Goal: Information Seeking & Learning: Learn about a topic

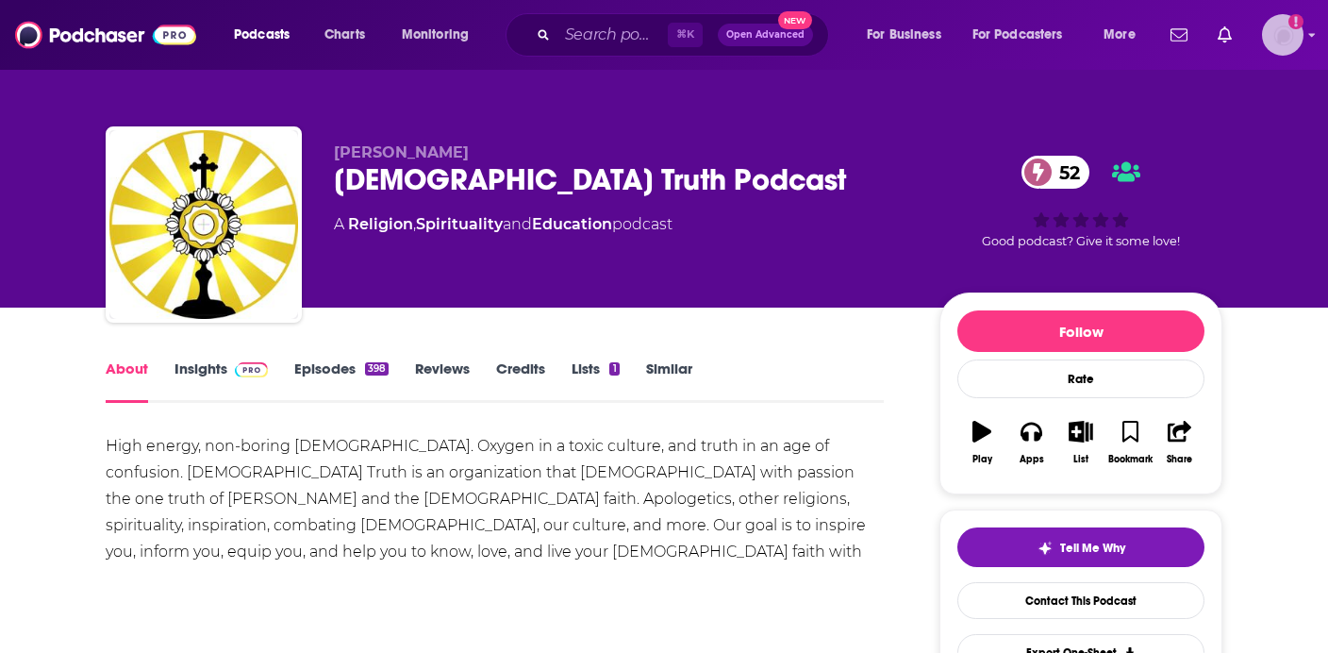
click at [1291, 40] on img "Logged in as antonettefrontgate" at bounding box center [1282, 34] width 41 height 41
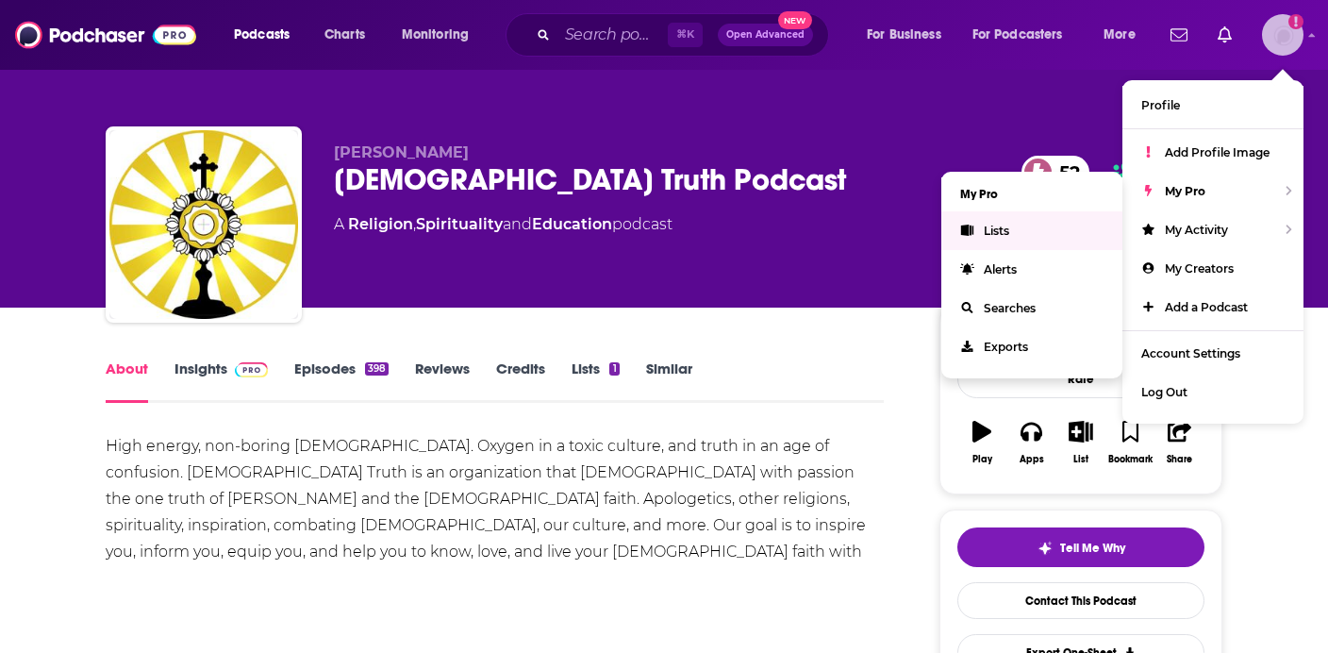
click at [1043, 236] on link "Lists" at bounding box center [1031, 230] width 181 height 39
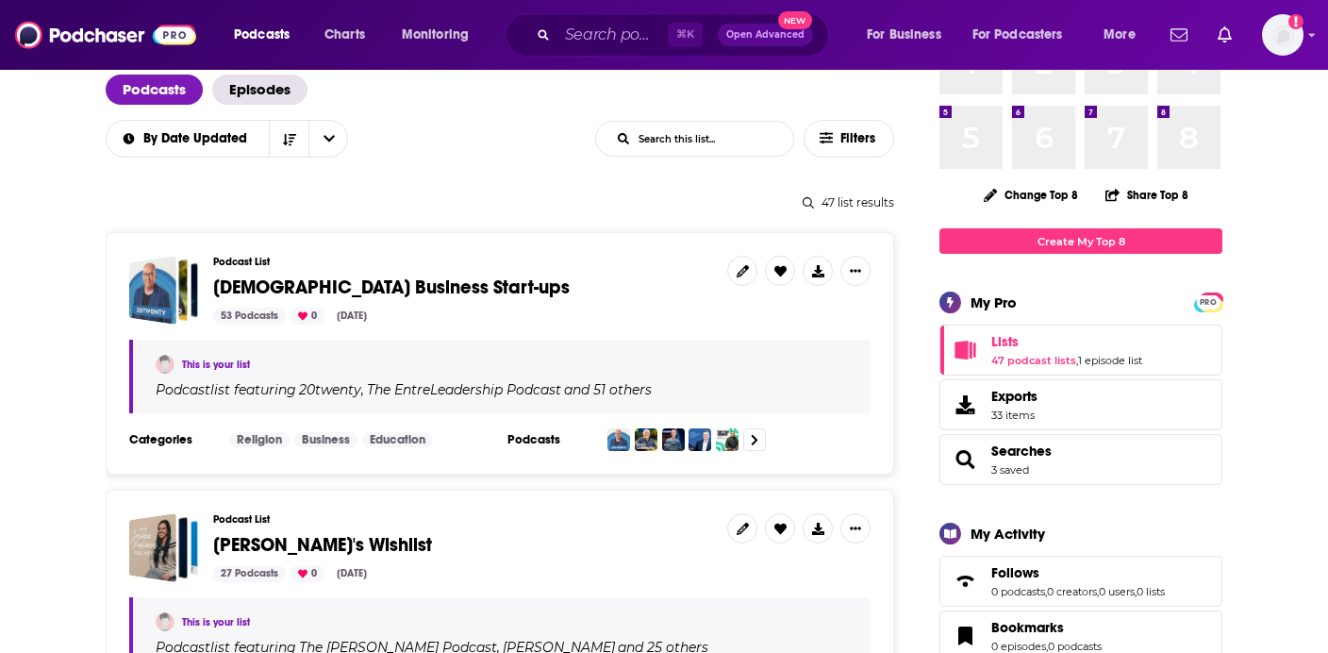
scroll to position [124, 0]
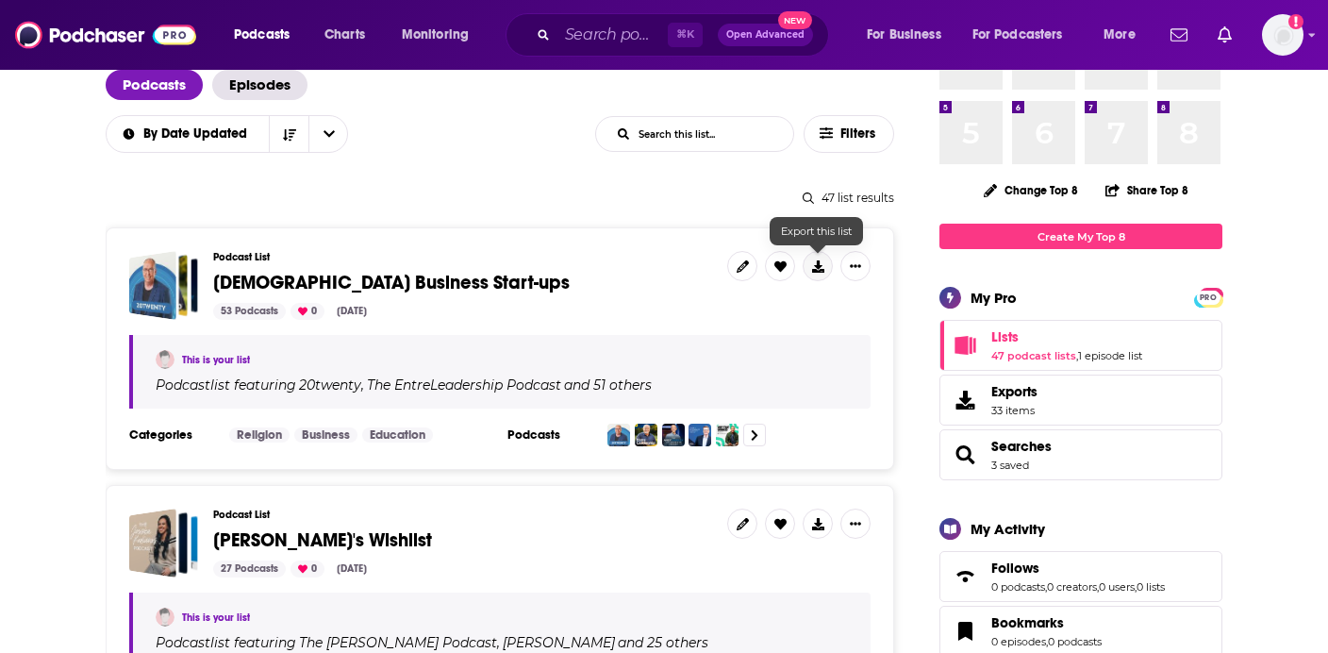
click at [817, 265] on icon at bounding box center [818, 266] width 12 height 12
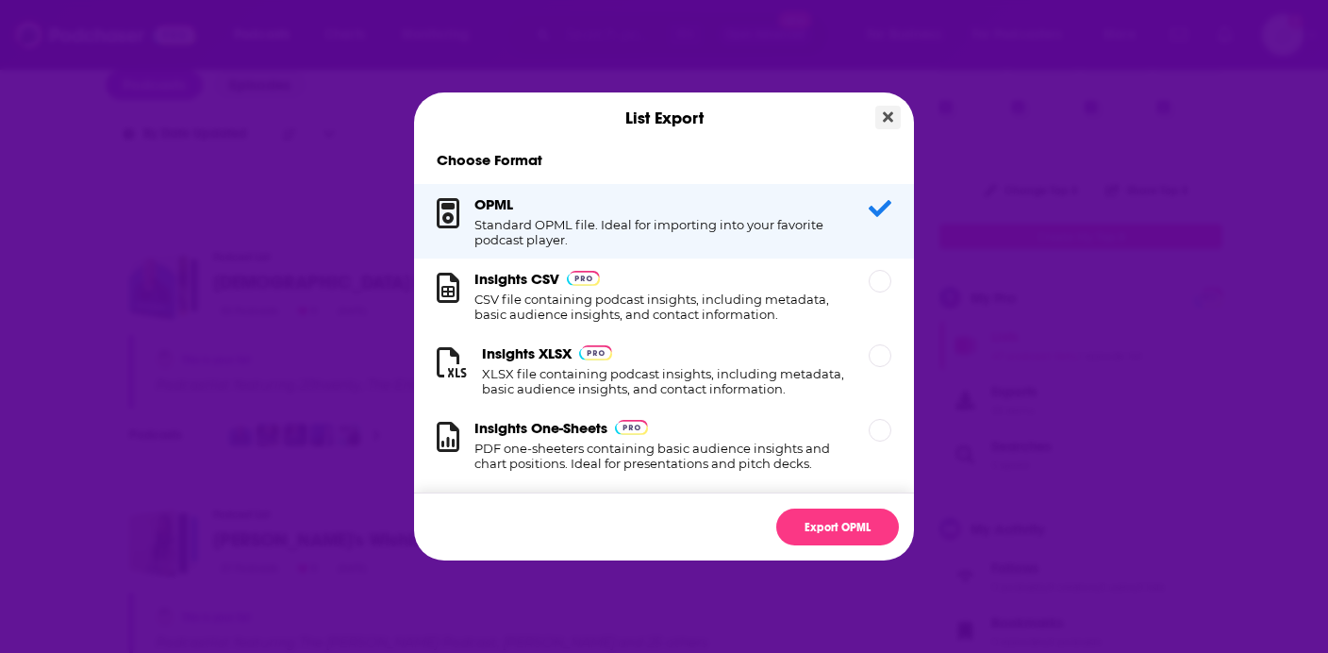
click at [889, 122] on icon "Close" at bounding box center [888, 116] width 10 height 15
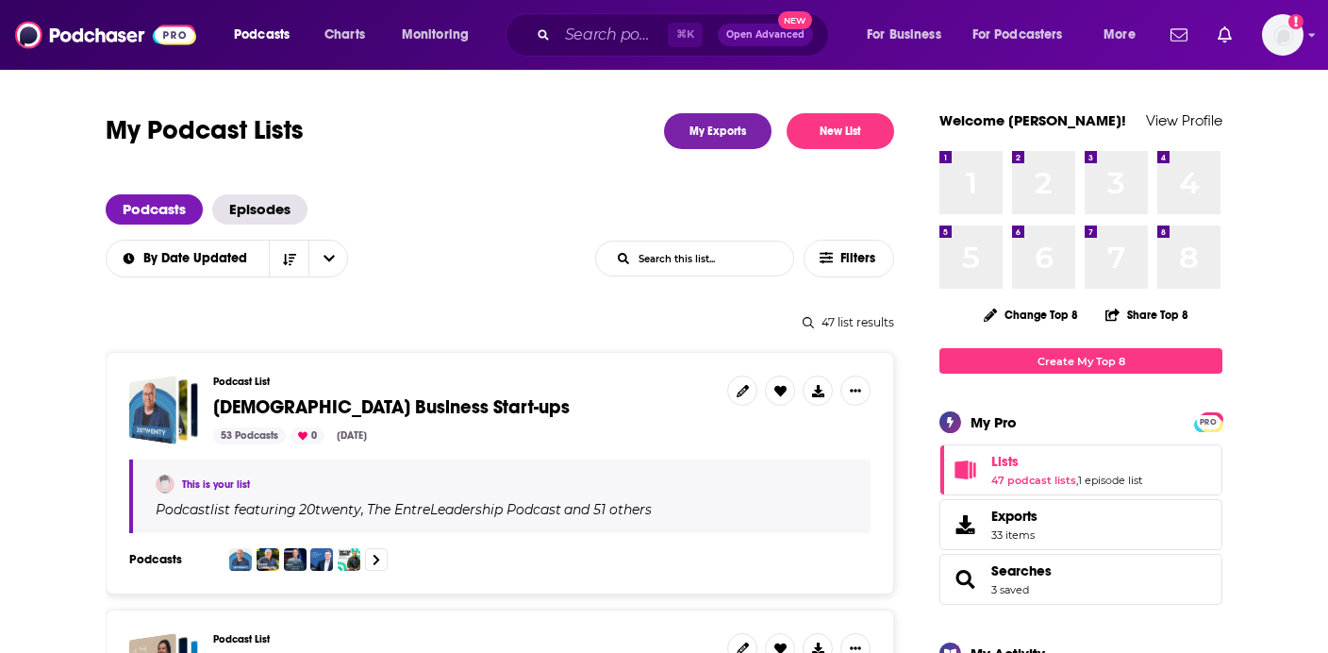
scroll to position [124, 0]
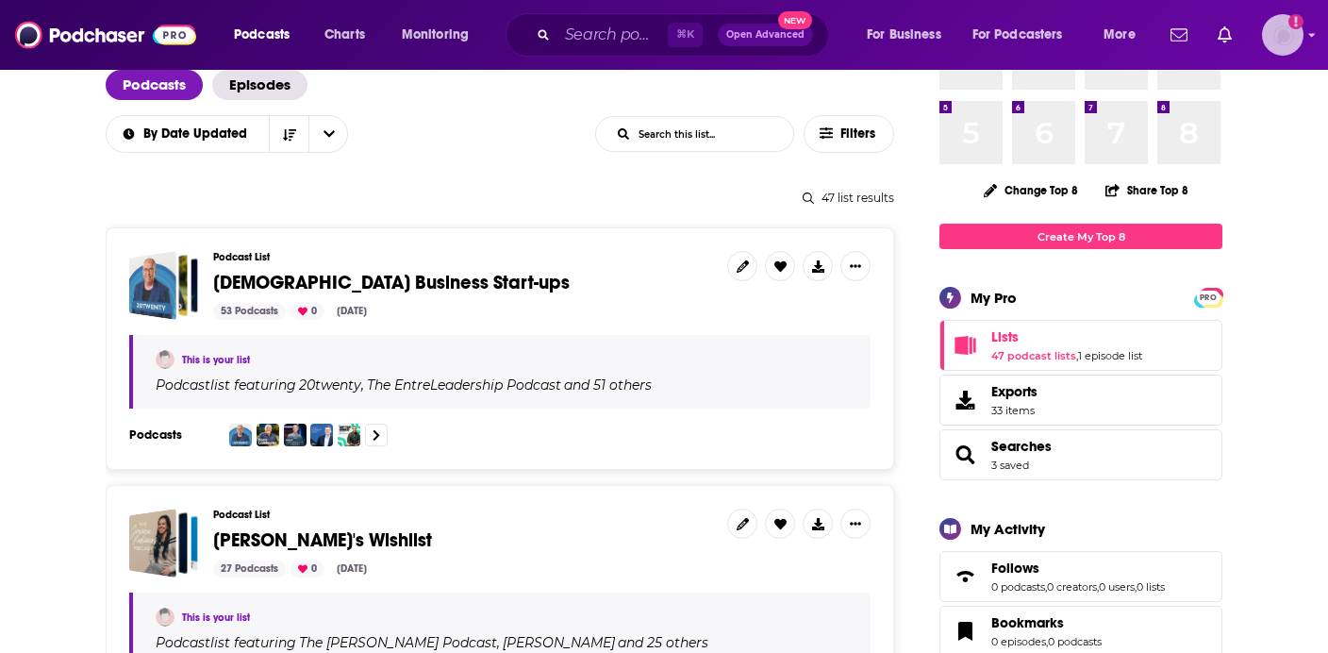
click at [1274, 32] on img "Logged in as antonettefrontgate" at bounding box center [1282, 34] width 41 height 41
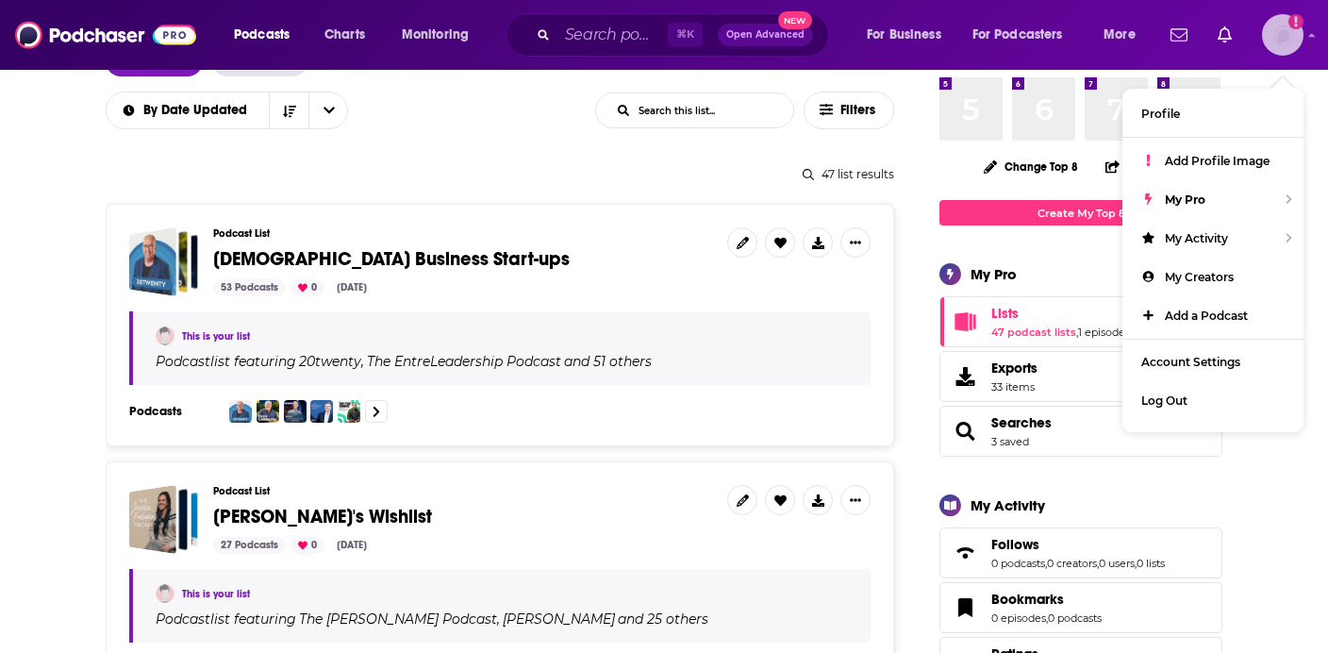
scroll to position [157, 0]
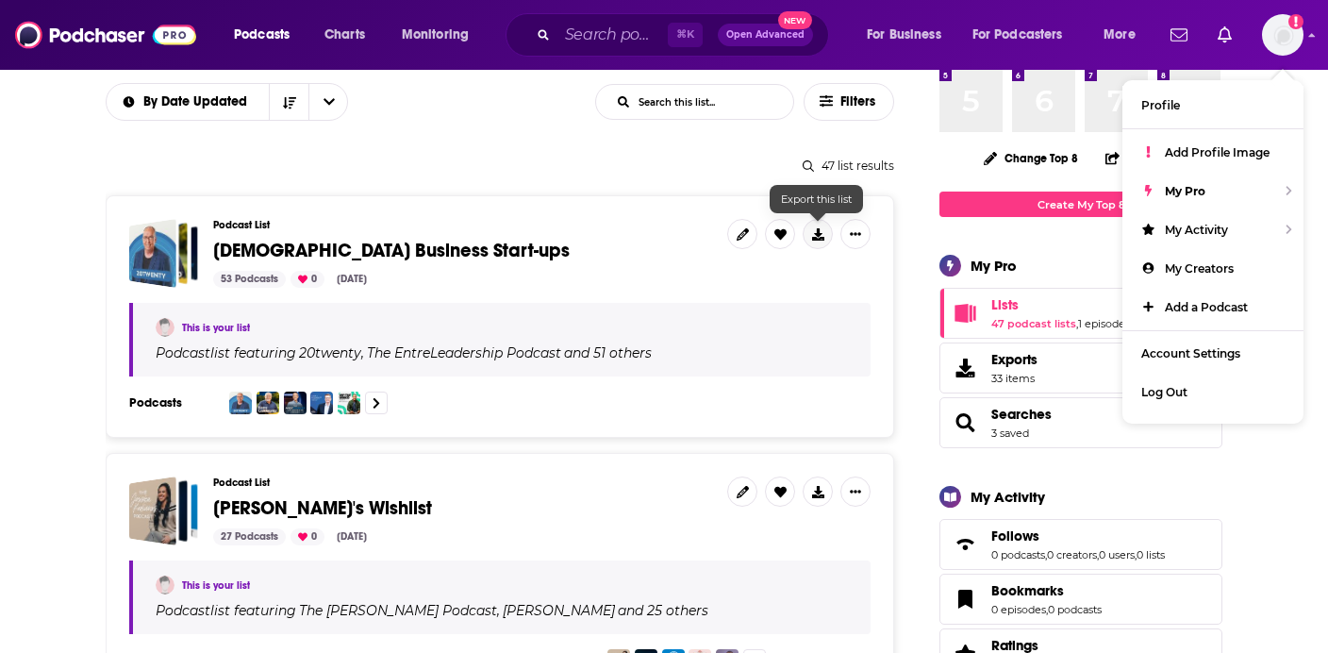
click at [817, 230] on icon at bounding box center [818, 234] width 12 height 12
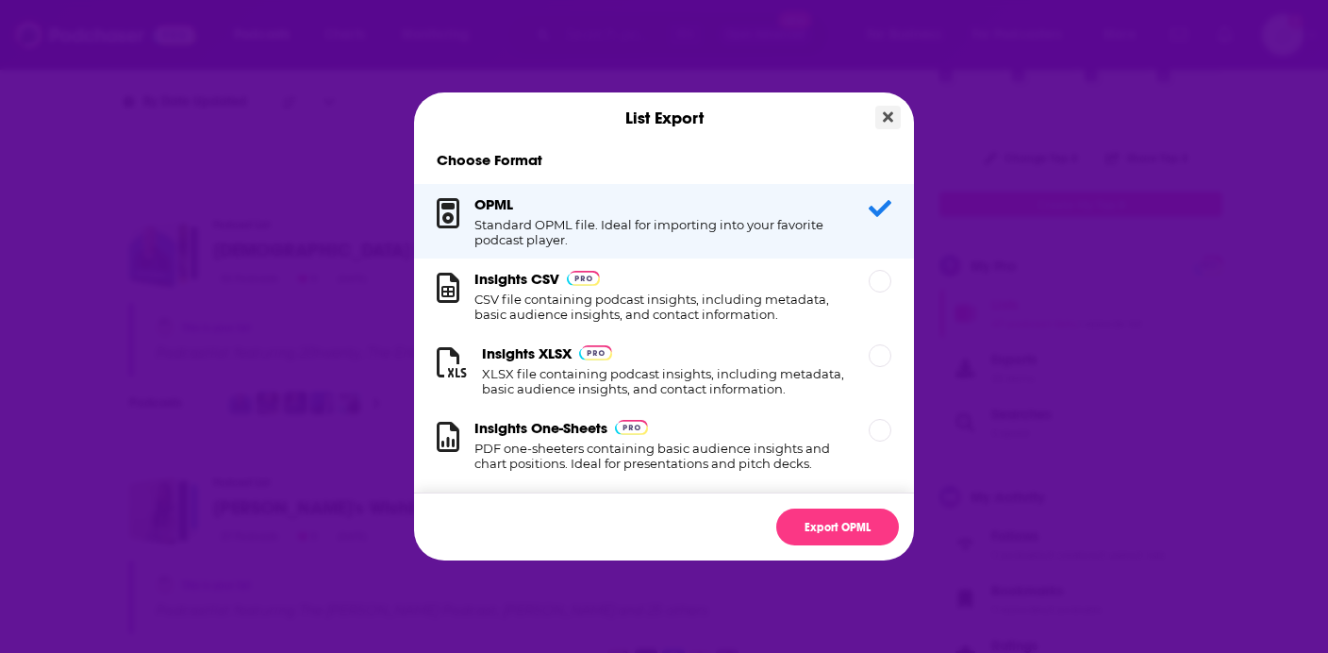
click at [887, 119] on icon "Close" at bounding box center [888, 117] width 10 height 10
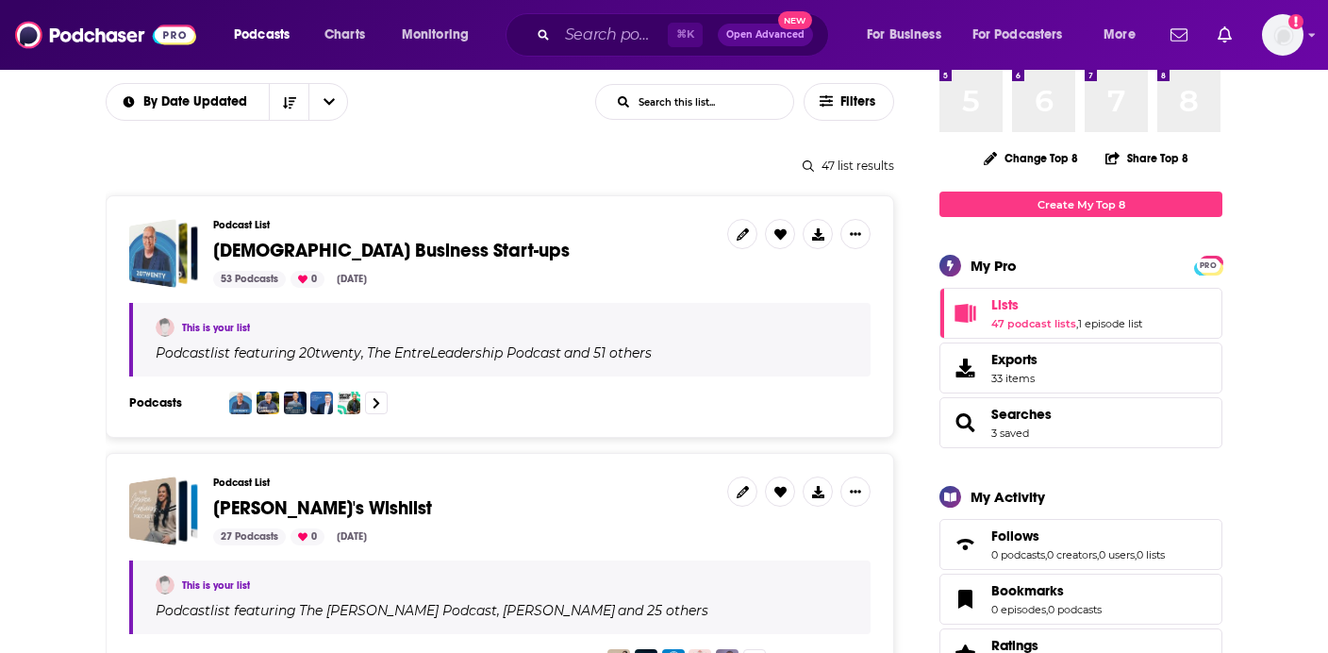
scroll to position [157, 0]
click at [1278, 40] on img "Logged in as antonettefrontgate" at bounding box center [1282, 34] width 41 height 41
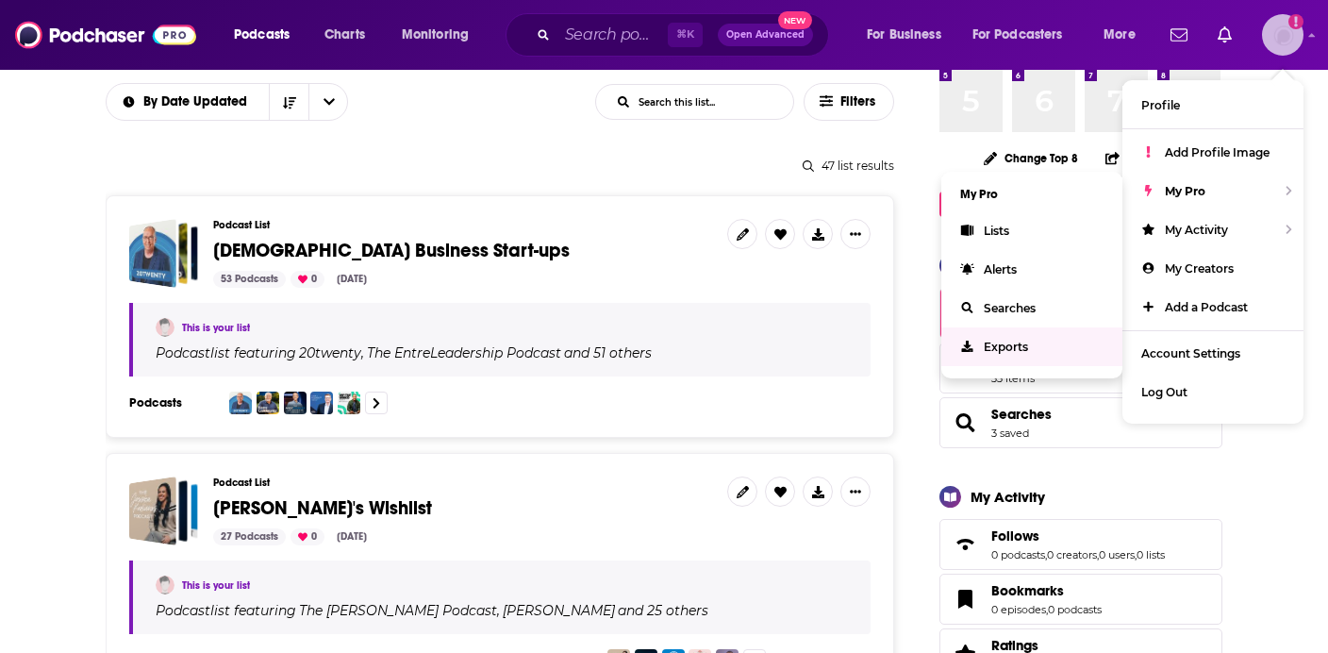
click at [1019, 348] on span "Exports" at bounding box center [1006, 347] width 44 height 14
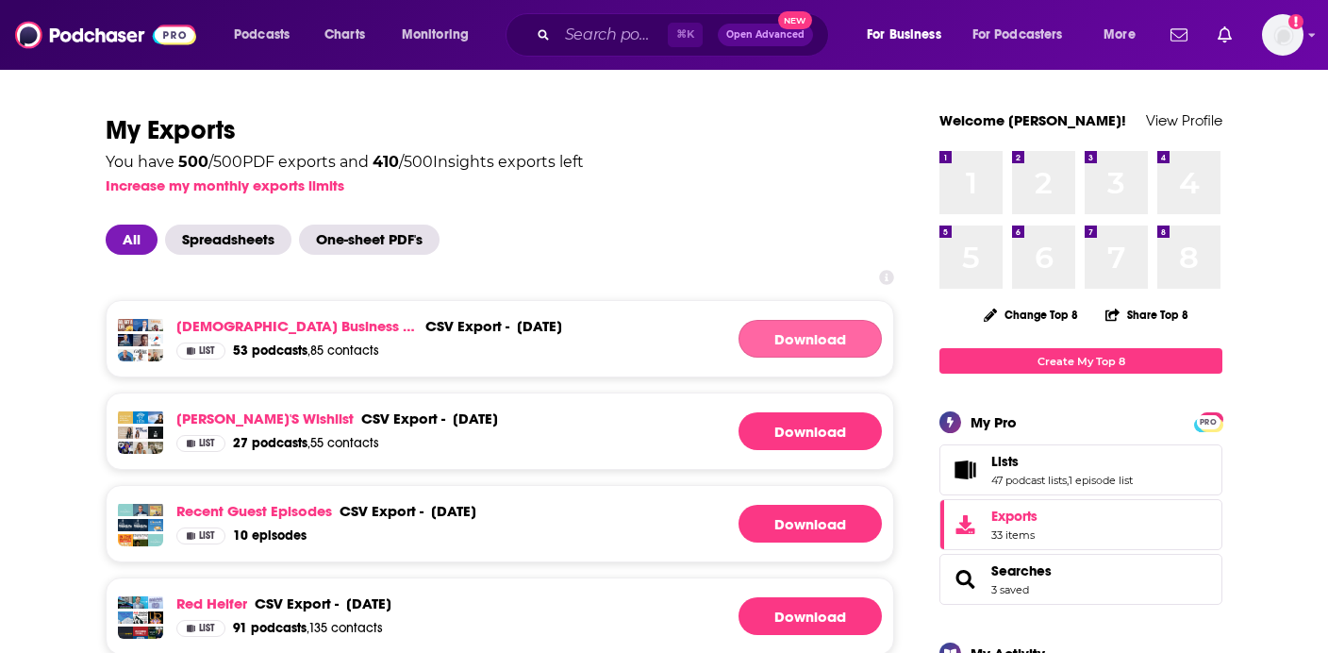
click at [797, 345] on link "Download" at bounding box center [809, 339] width 143 height 38
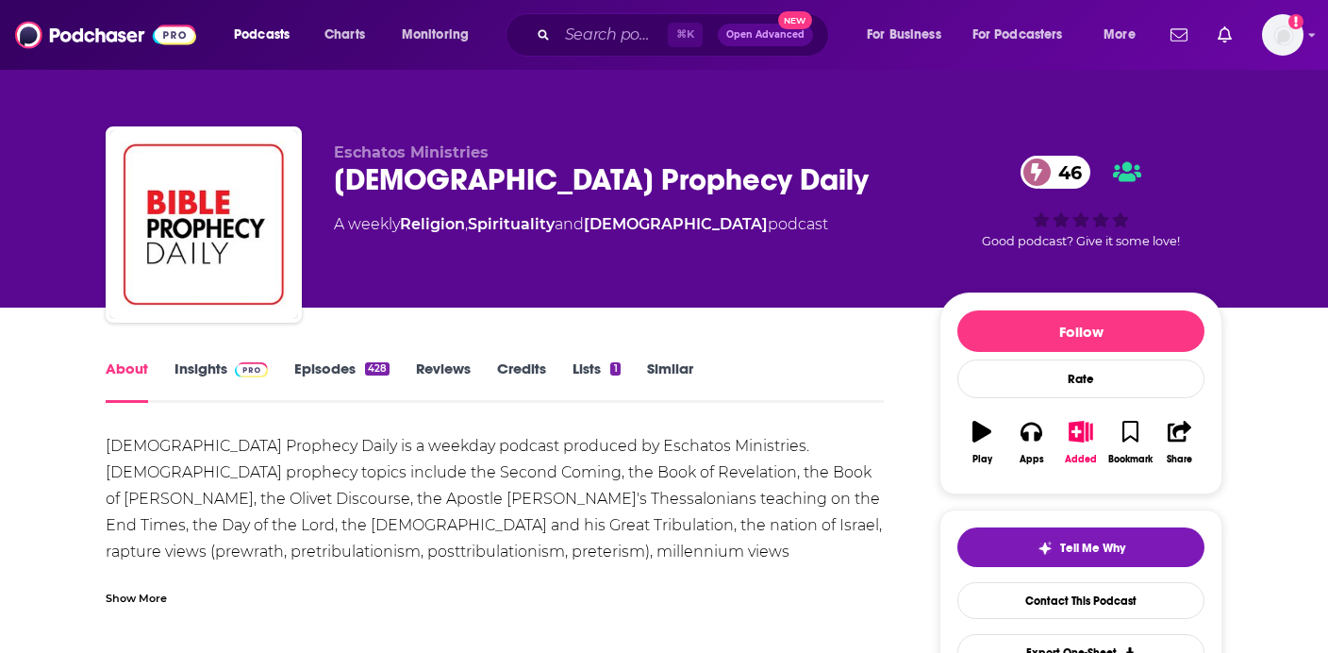
click at [217, 377] on link "Insights" at bounding box center [220, 380] width 93 height 43
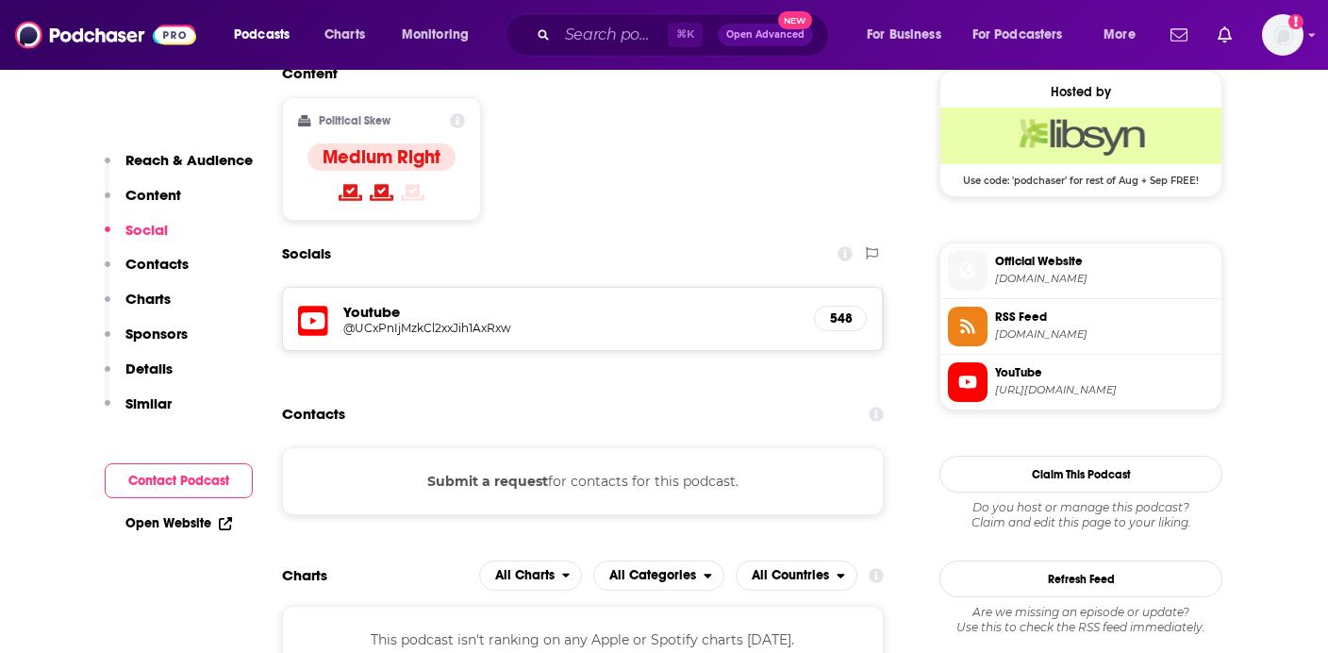
scroll to position [1561, 0]
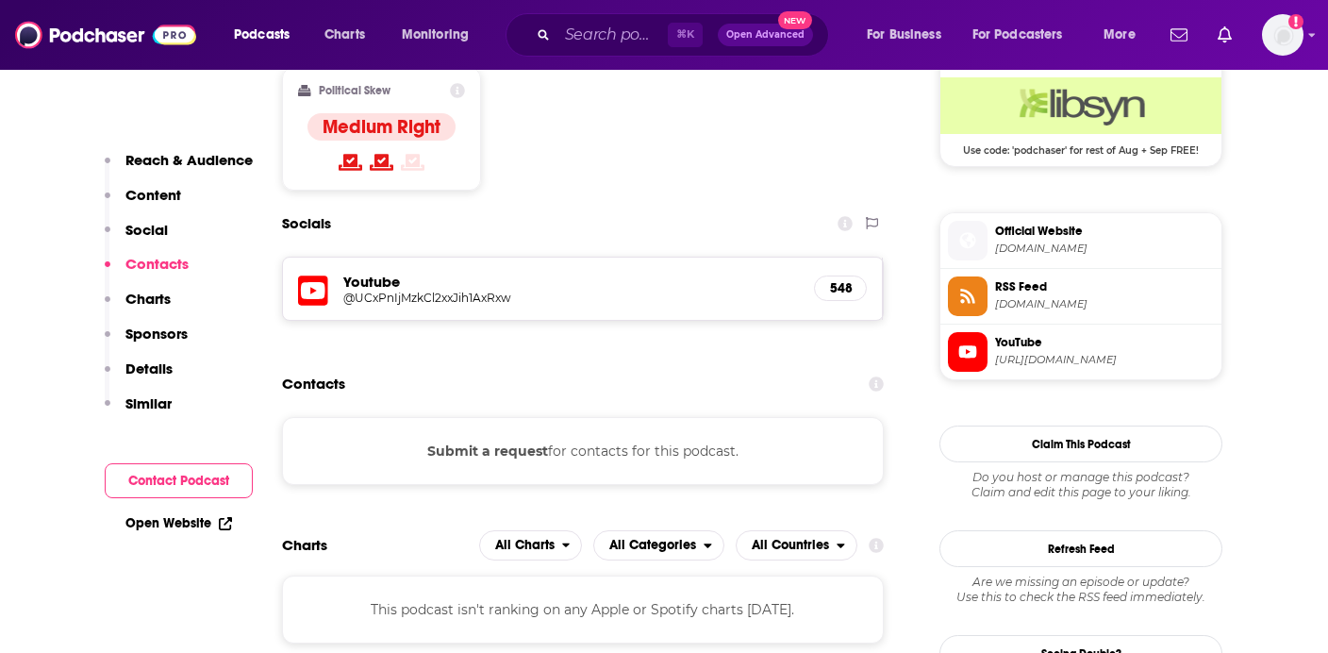
click at [1071, 252] on span "bibleprophecydaily.com" at bounding box center [1104, 248] width 219 height 14
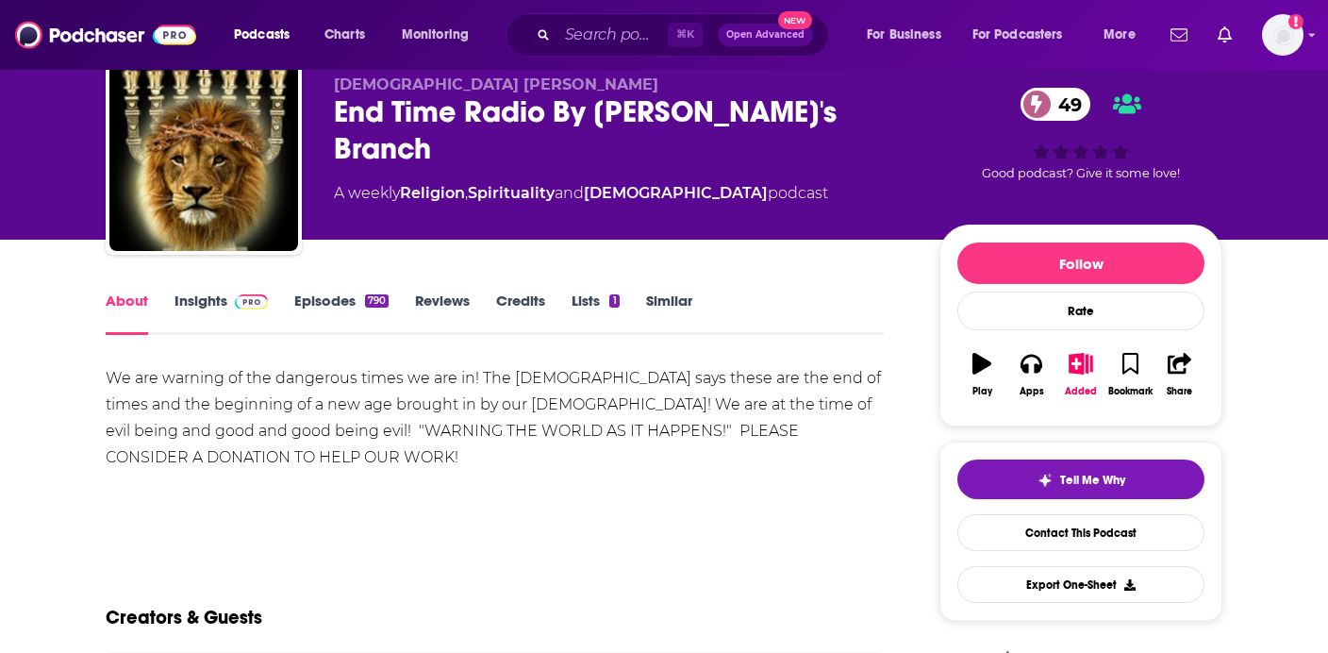
scroll to position [53, 0]
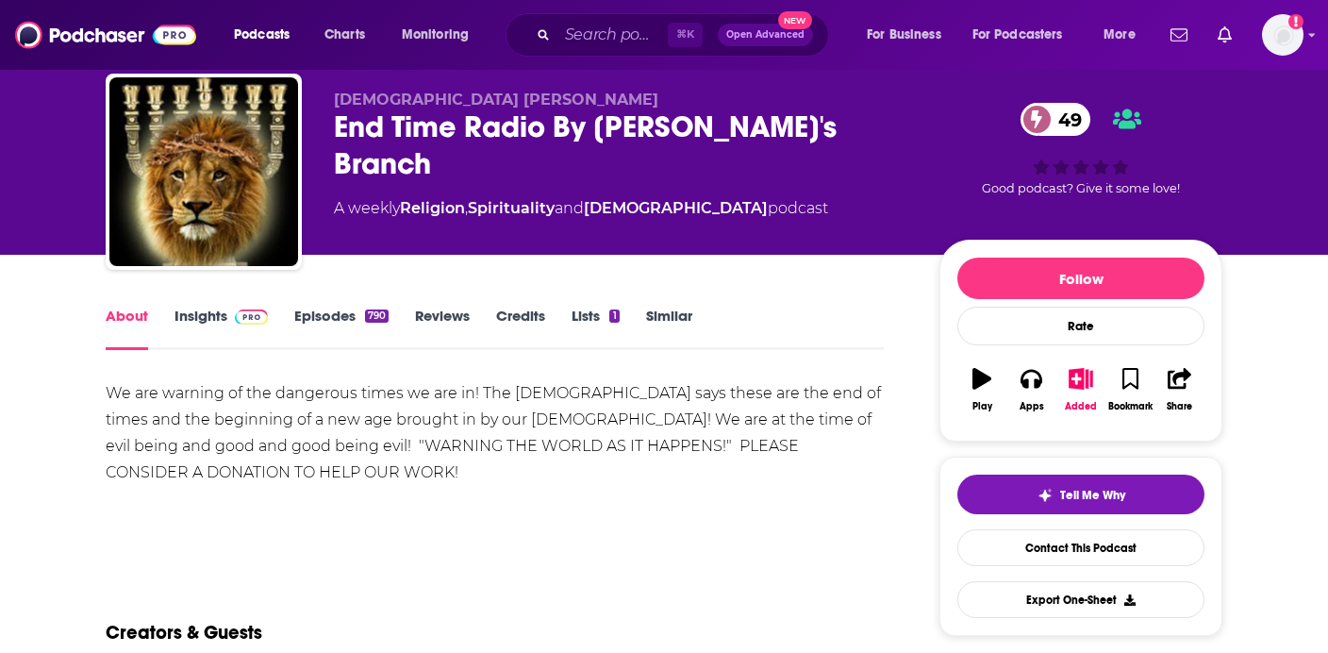
click at [341, 308] on link "Episodes 790" at bounding box center [341, 328] width 94 height 43
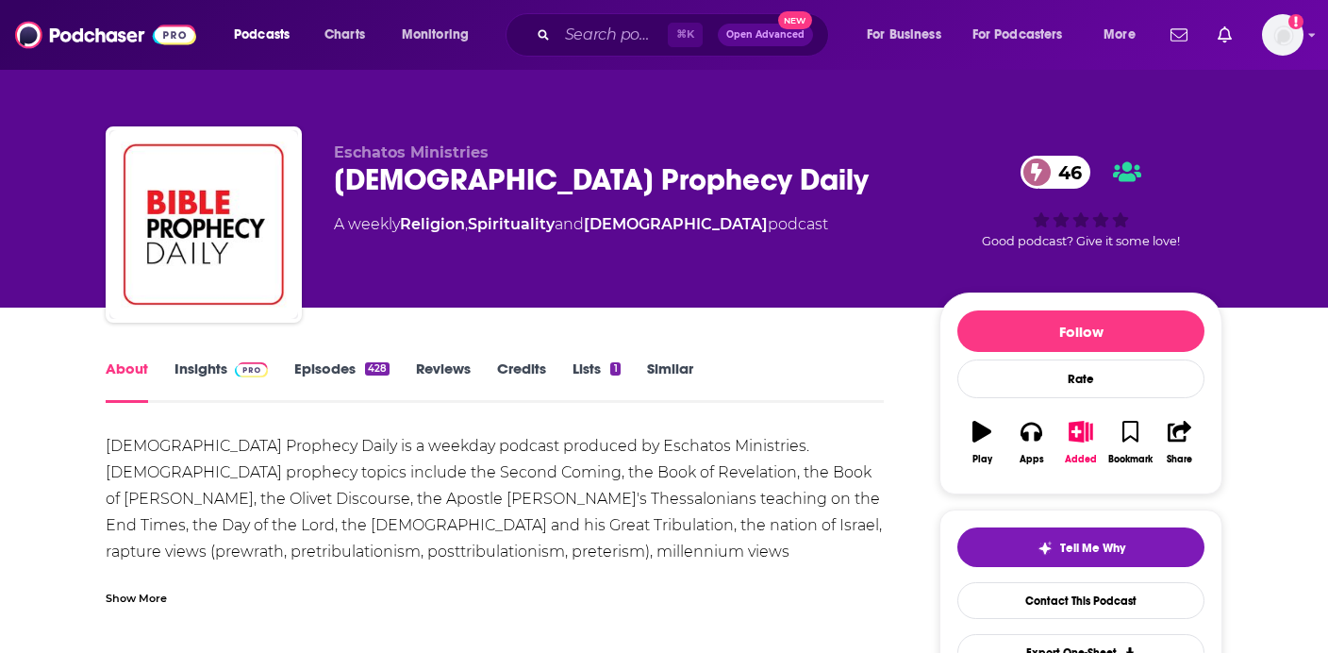
click at [195, 373] on link "Insights" at bounding box center [220, 380] width 93 height 43
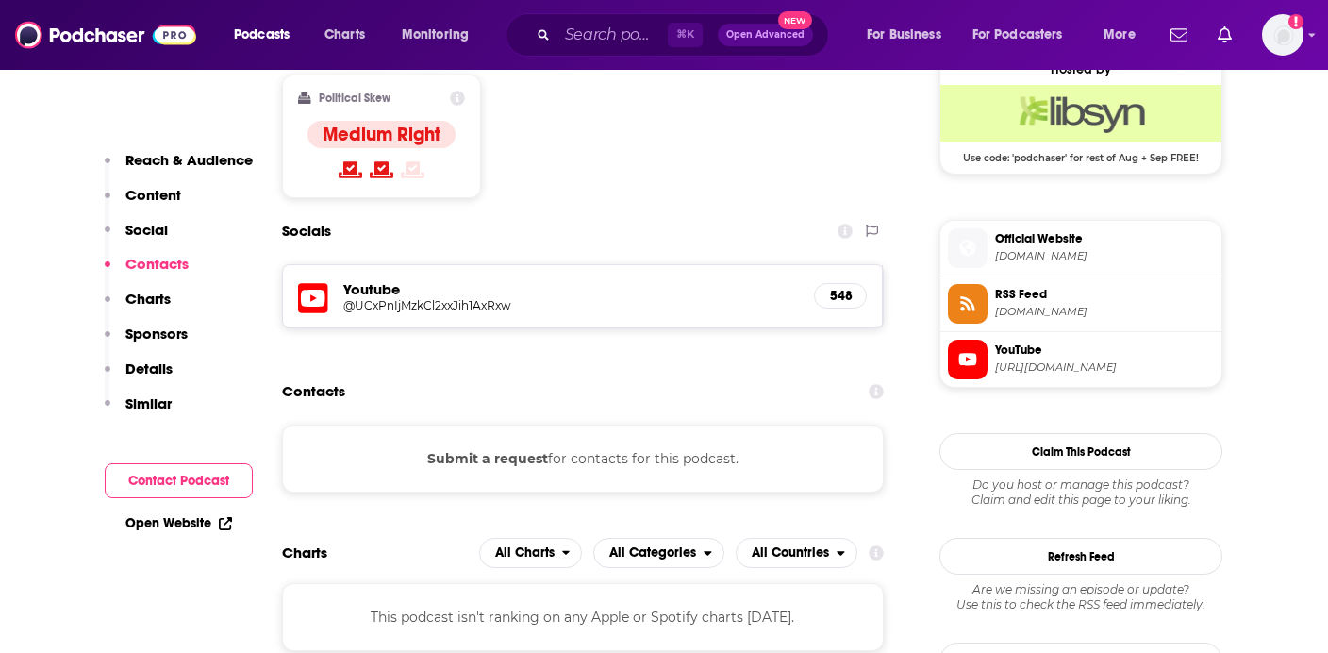
scroll to position [1558, 0]
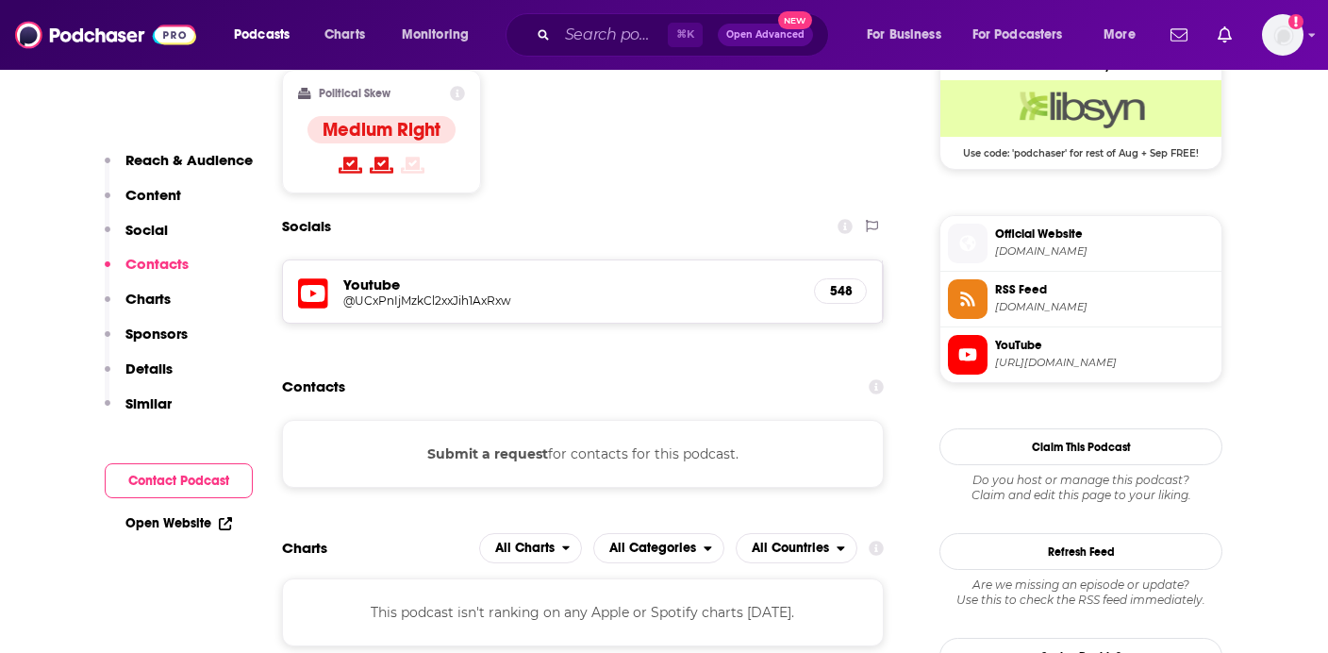
click at [1027, 252] on span "[DOMAIN_NAME]" at bounding box center [1104, 251] width 219 height 14
click at [1095, 354] on span "YouTube" at bounding box center [1104, 345] width 219 height 17
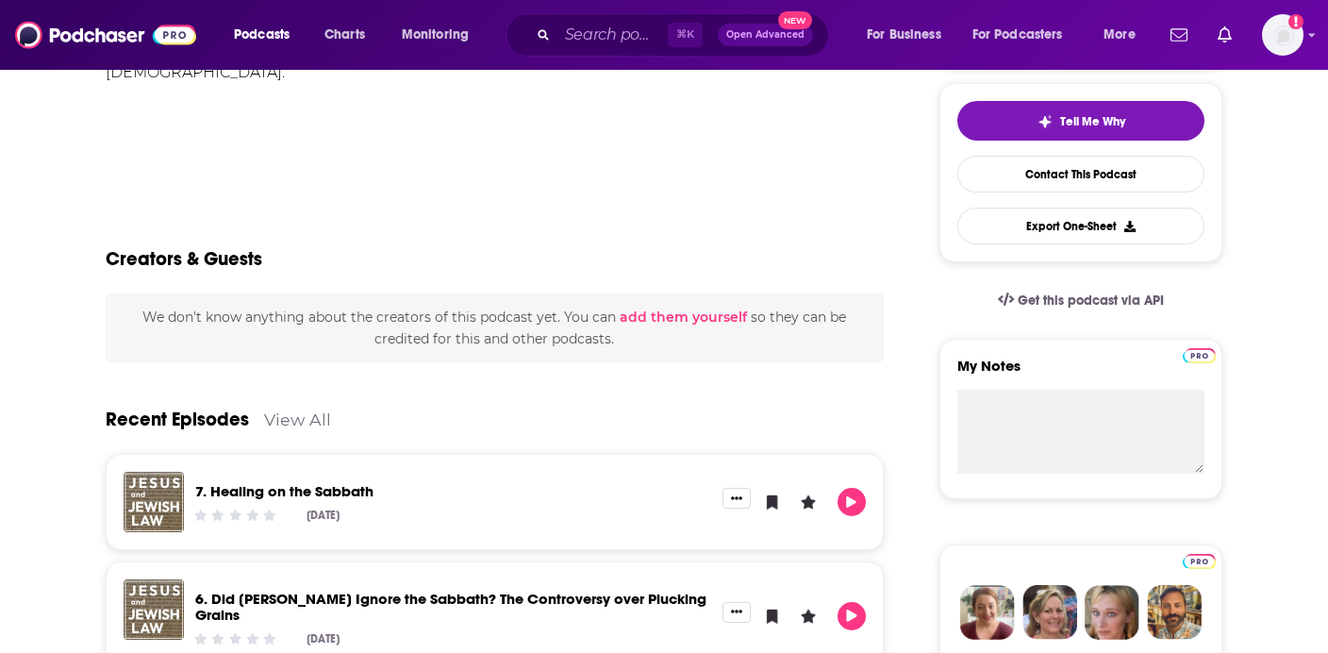
scroll to position [246, 0]
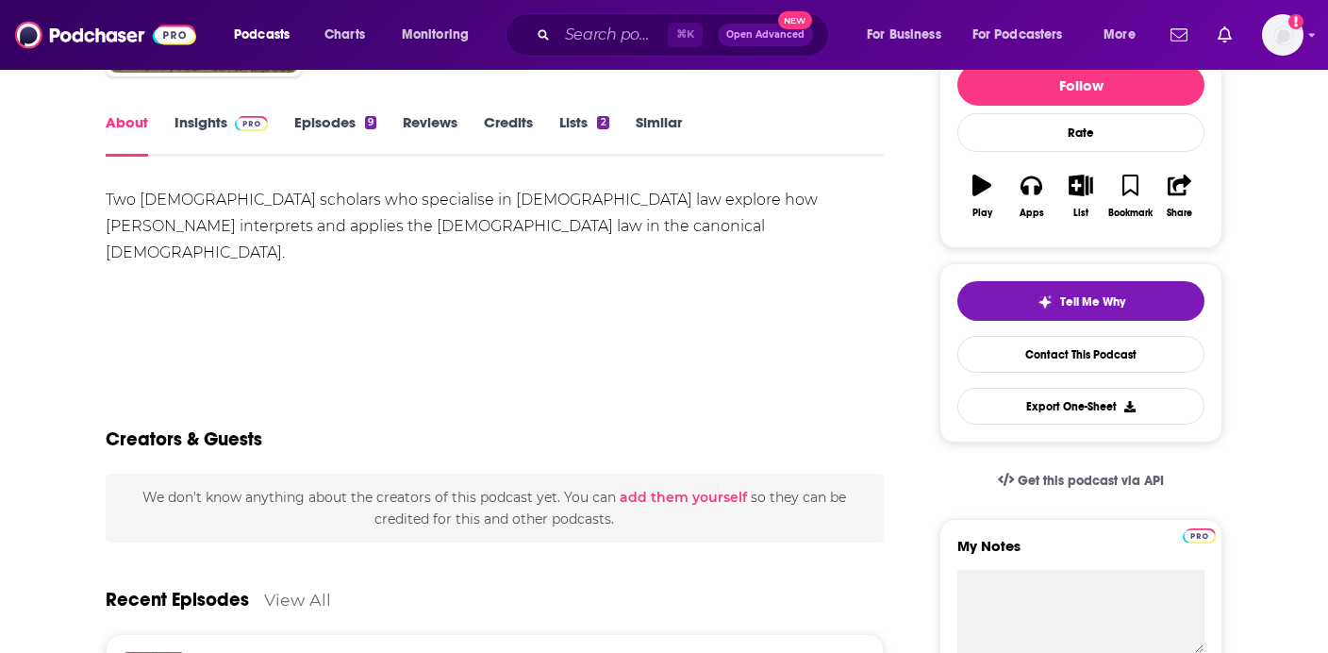
click at [207, 124] on link "Insights" at bounding box center [220, 134] width 93 height 43
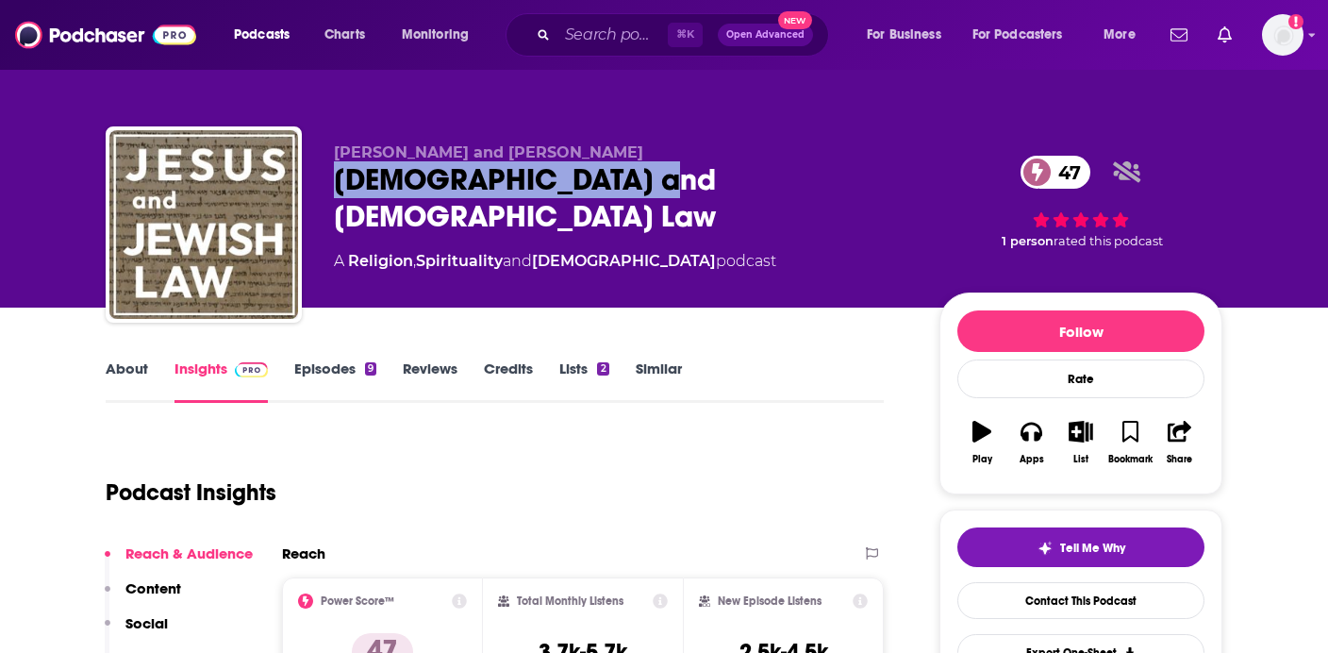
drag, startPoint x: 631, startPoint y: 190, endPoint x: 339, endPoint y: 187, distance: 292.4
click at [339, 187] on div "Jesus and Jewish Law 47" at bounding box center [621, 198] width 575 height 74
copy h2 "Jesus and Jewish Law"
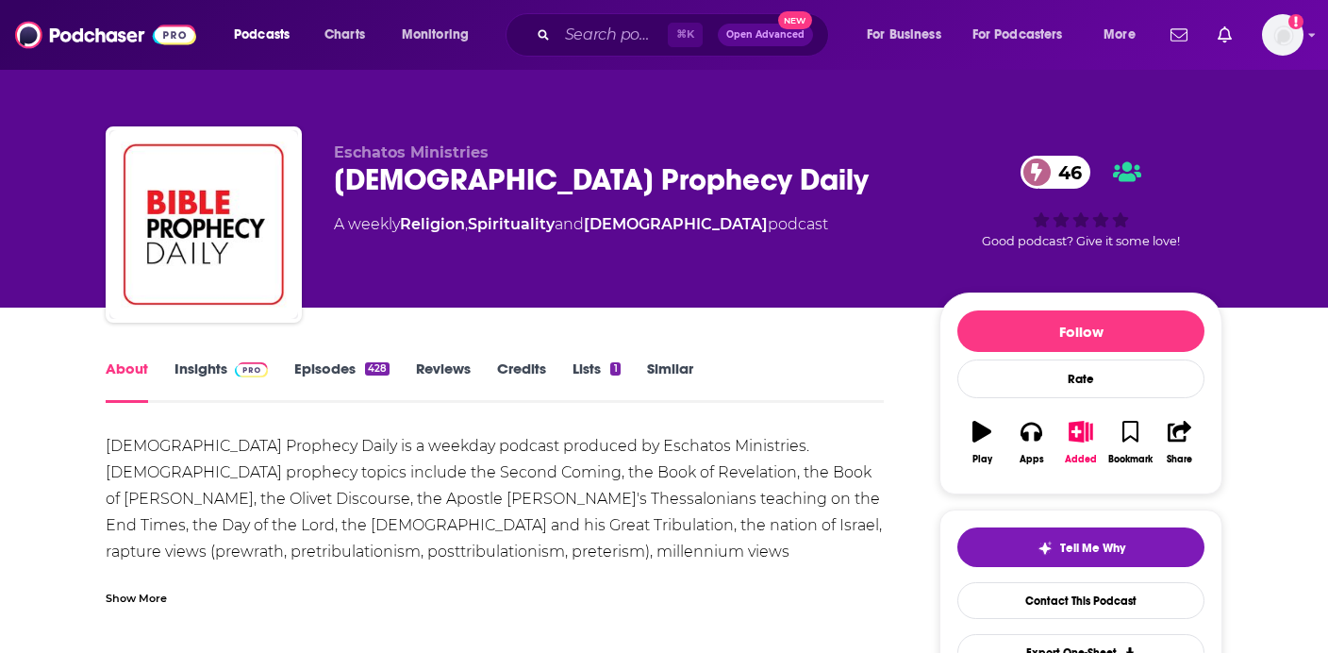
click at [149, 596] on div "Show More" at bounding box center [136, 597] width 61 height 18
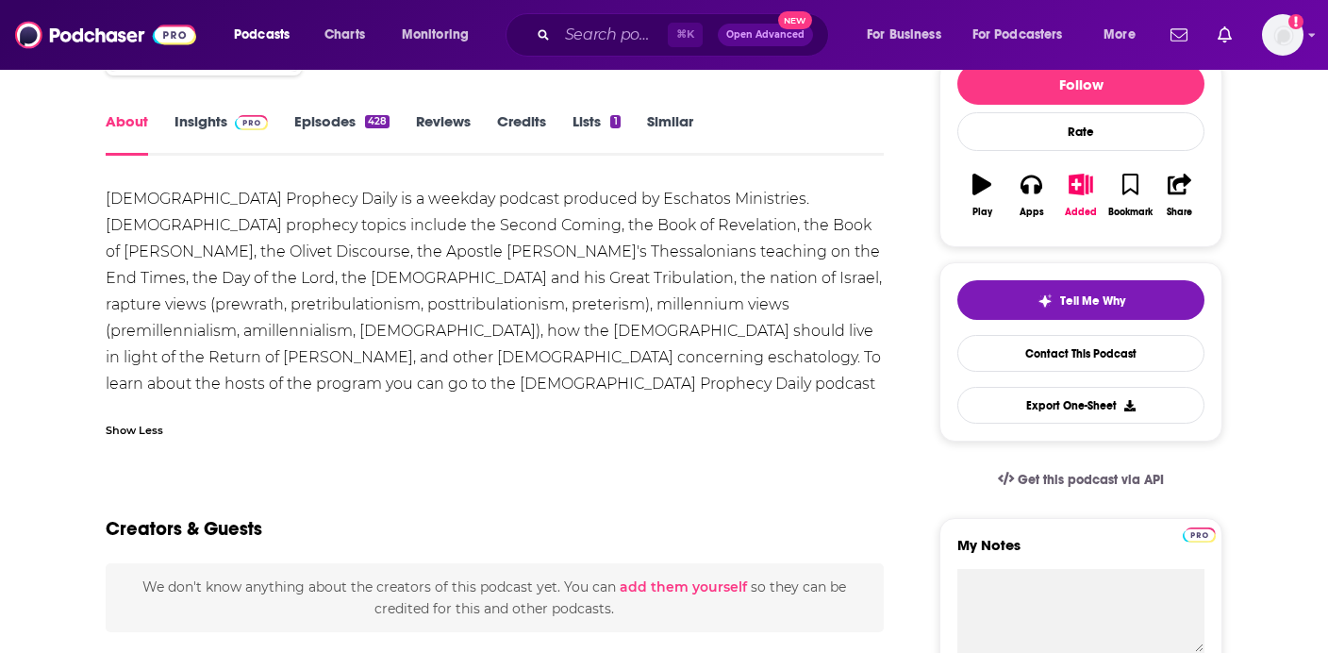
scroll to position [187, 0]
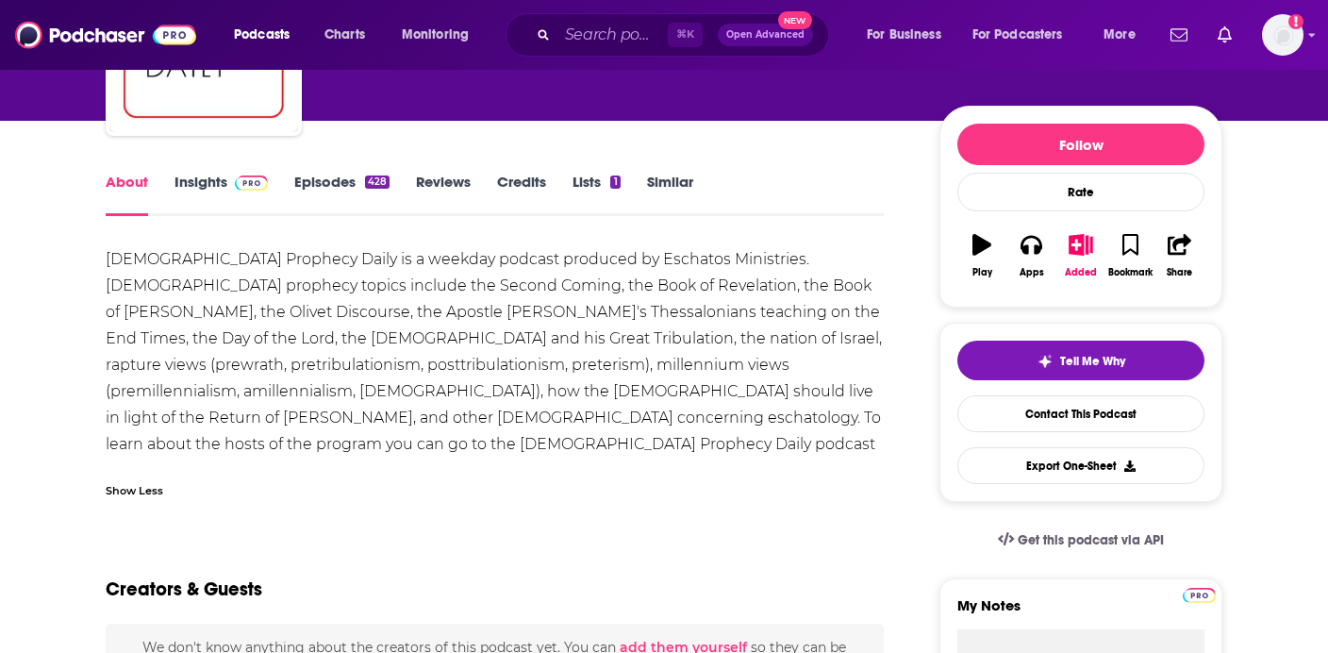
click at [369, 178] on div "428" at bounding box center [377, 181] width 25 height 13
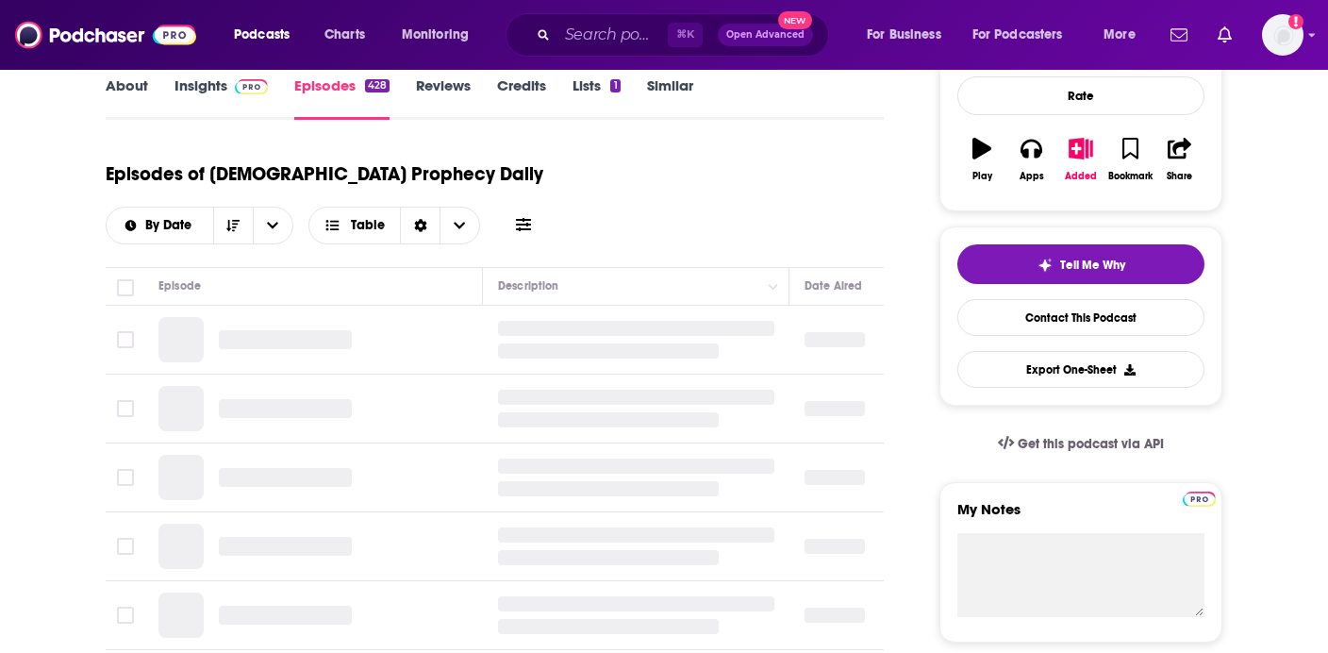
scroll to position [305, 0]
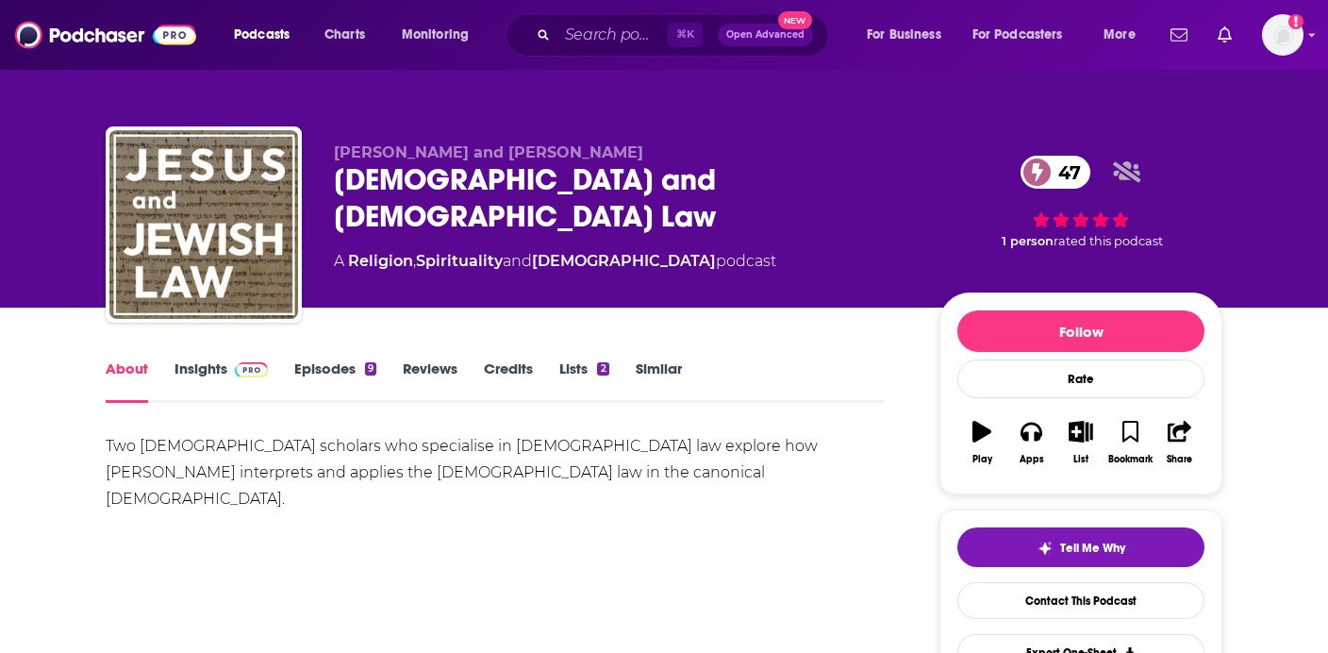
click at [240, 376] on img at bounding box center [251, 369] width 33 height 15
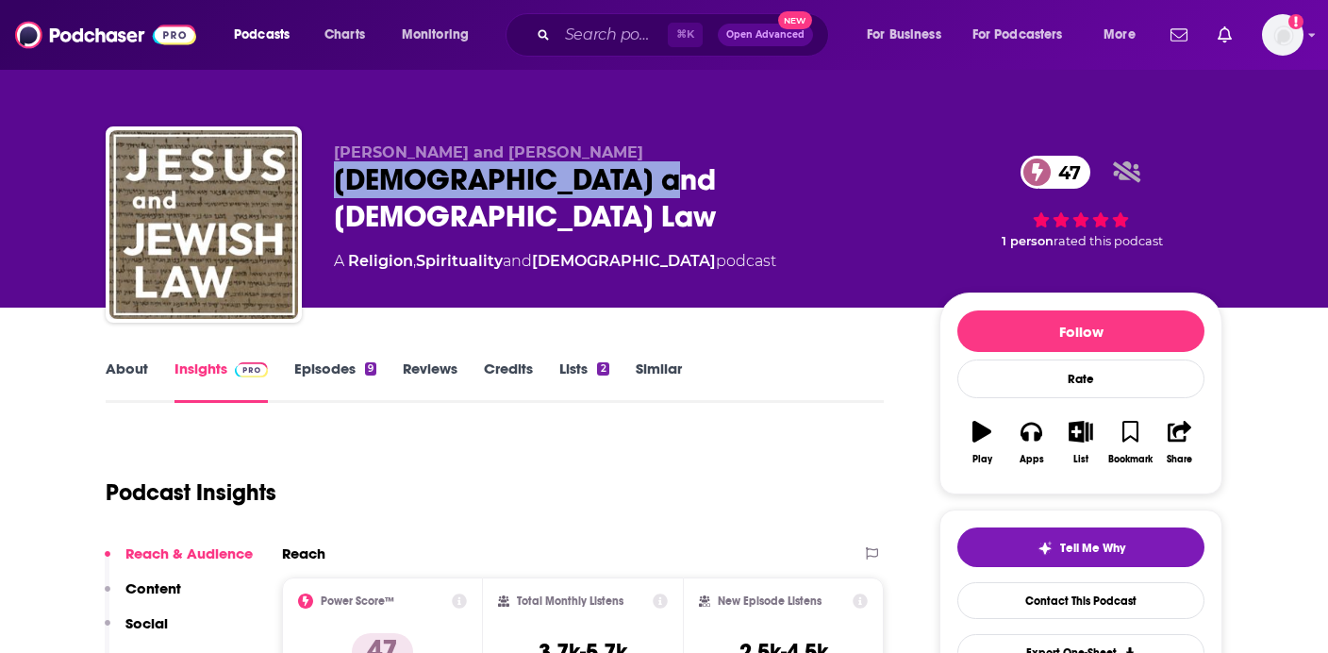
drag, startPoint x: 663, startPoint y: 159, endPoint x: 661, endPoint y: 190, distance: 30.2
click at [661, 190] on div "Logan Williams and Paul Sloan Jesus and Jewish Law 47 A Religion , Spirituality…" at bounding box center [621, 218] width 575 height 151
copy div "Jesus and Jewish Law"
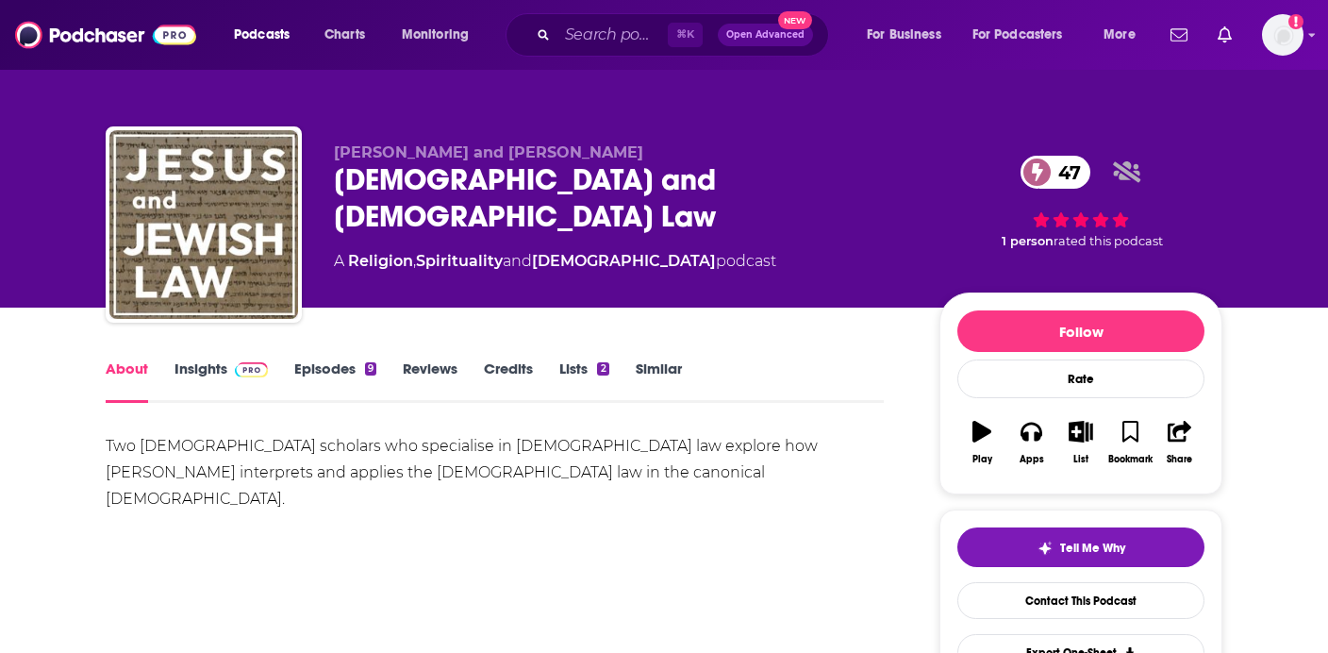
click at [354, 385] on link "Episodes 9" at bounding box center [335, 380] width 82 height 43
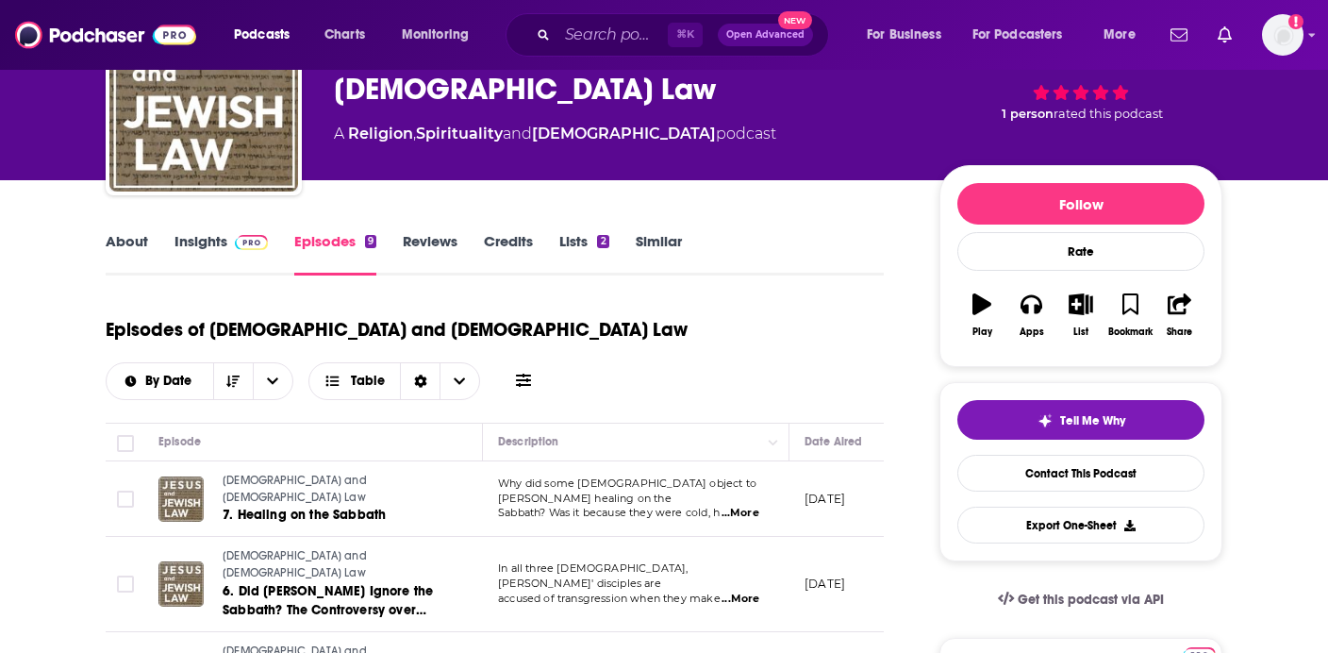
scroll to position [131, 0]
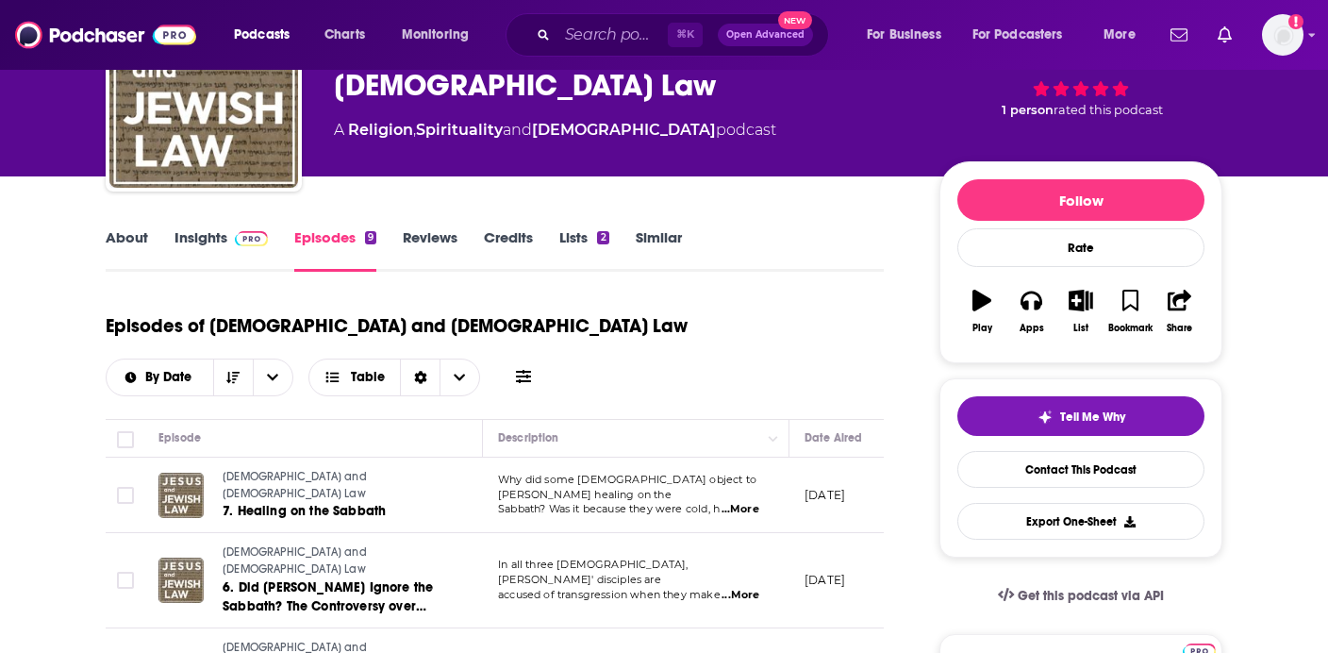
click at [753, 502] on span "...More" at bounding box center [740, 509] width 38 height 15
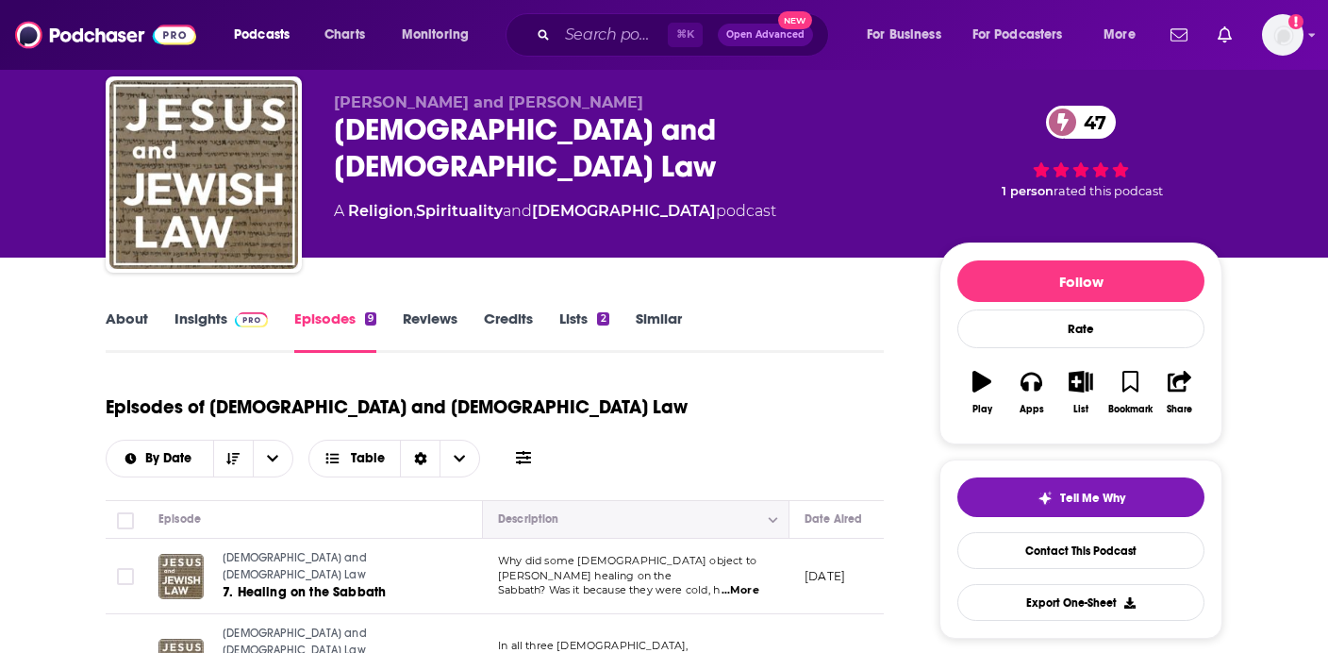
scroll to position [0, 0]
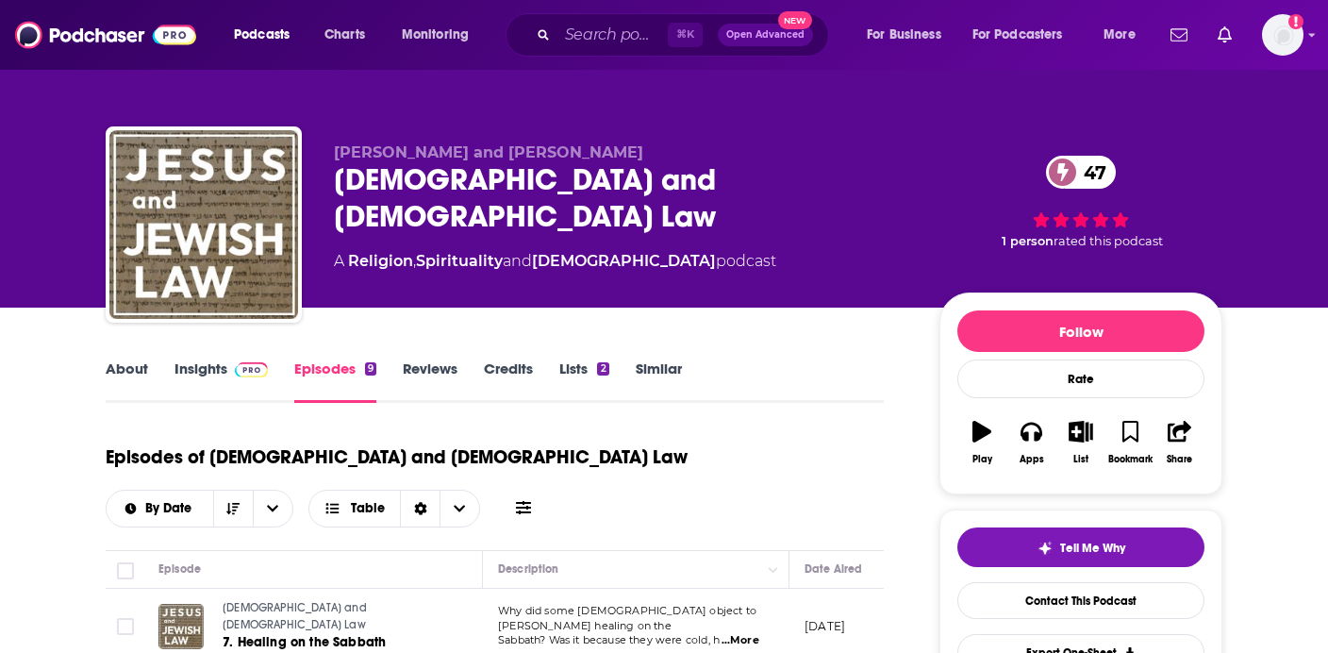
click at [738, 633] on span "...More" at bounding box center [740, 640] width 38 height 15
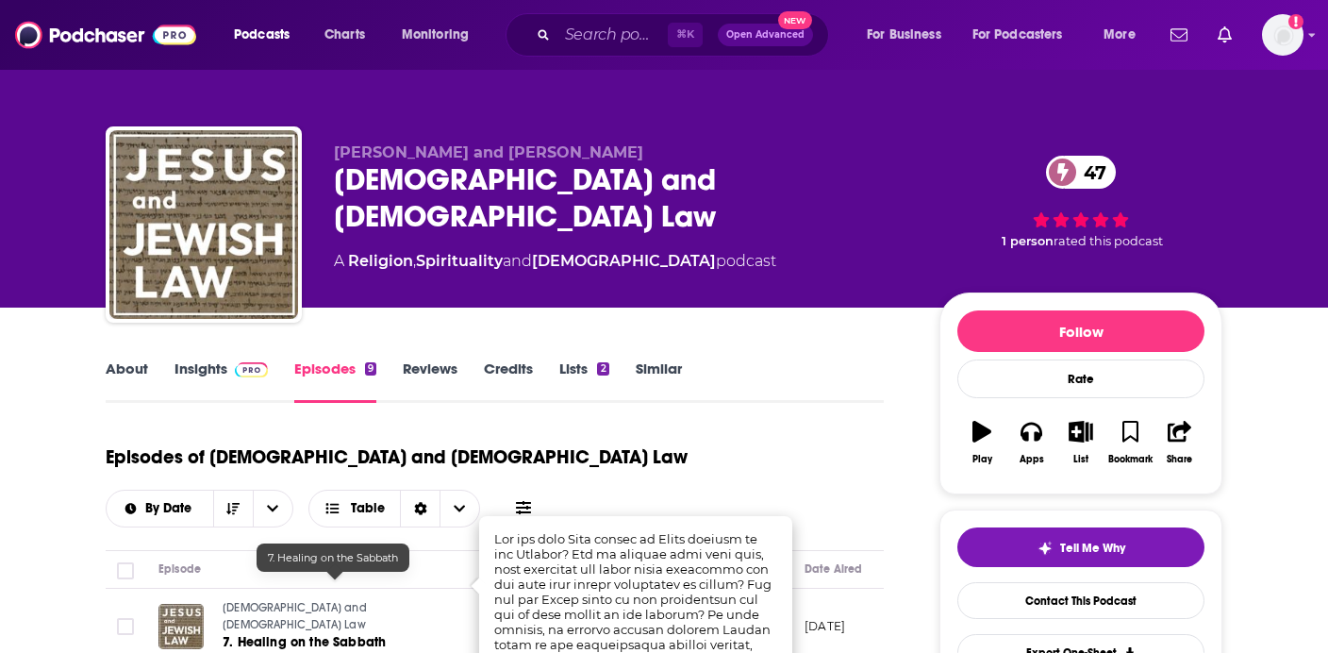
click at [367, 634] on span "7. Healing on the Sabbath" at bounding box center [304, 642] width 163 height 16
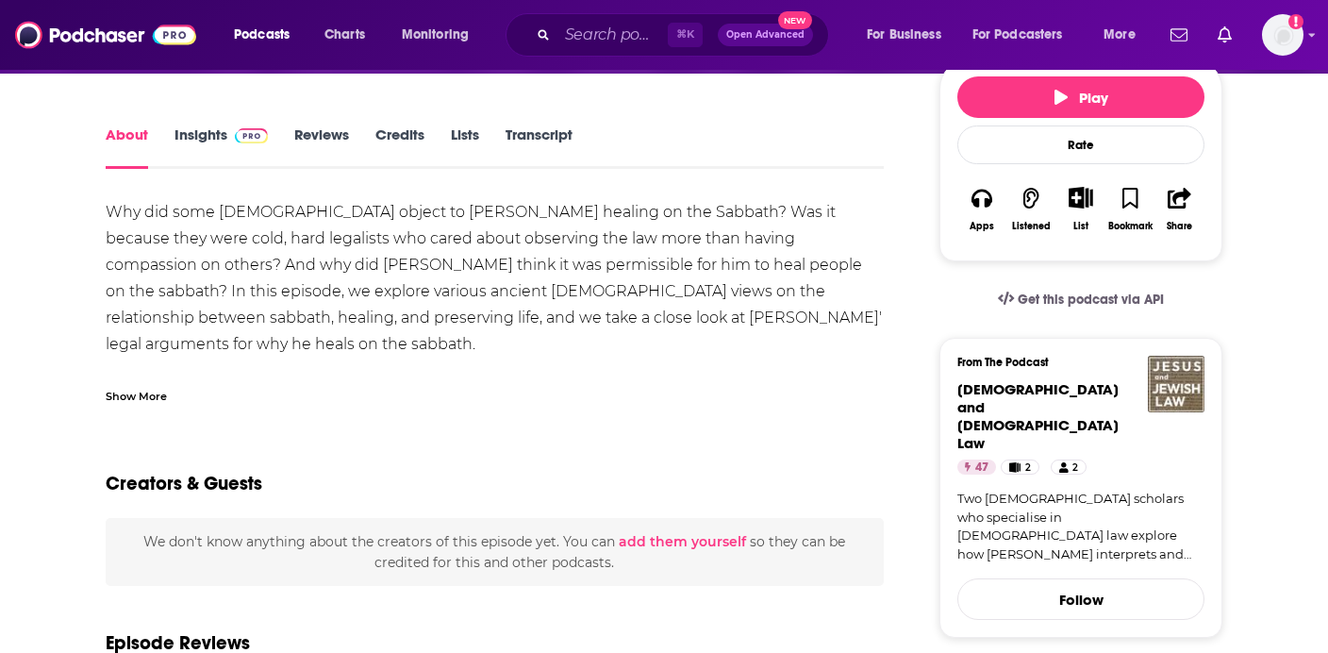
scroll to position [190, 0]
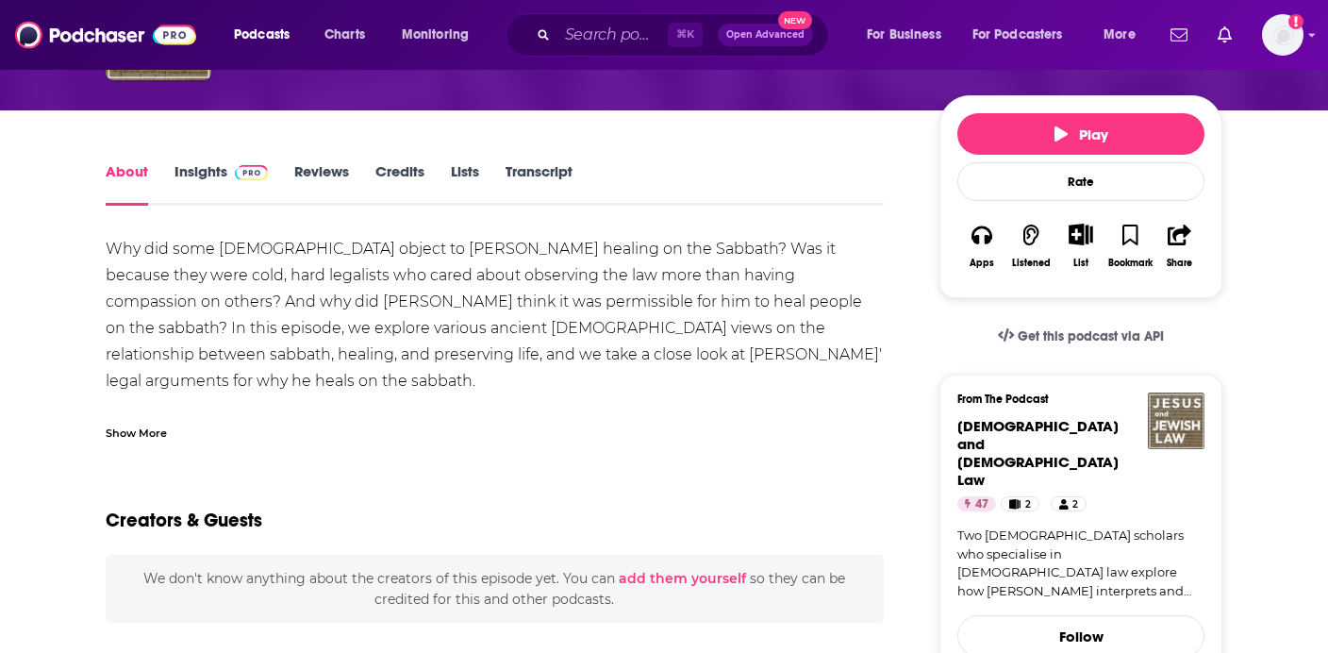
click at [127, 423] on div "Show More" at bounding box center [136, 432] width 61 height 18
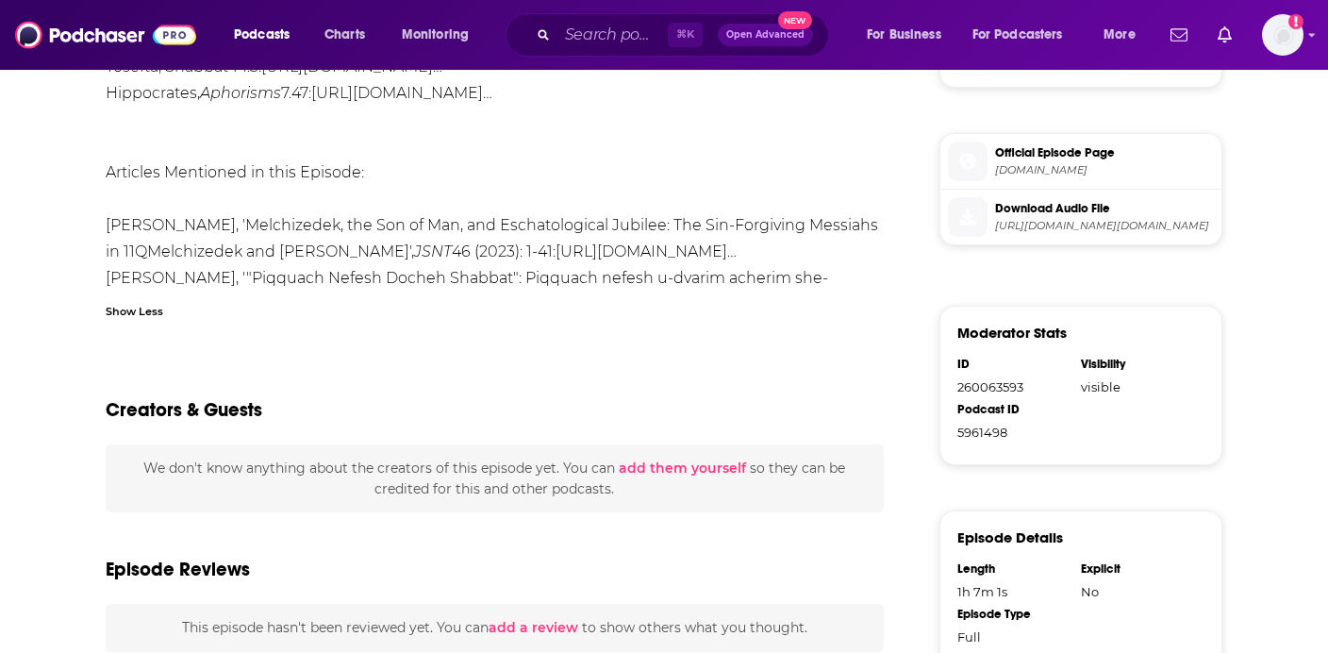
scroll to position [999, 0]
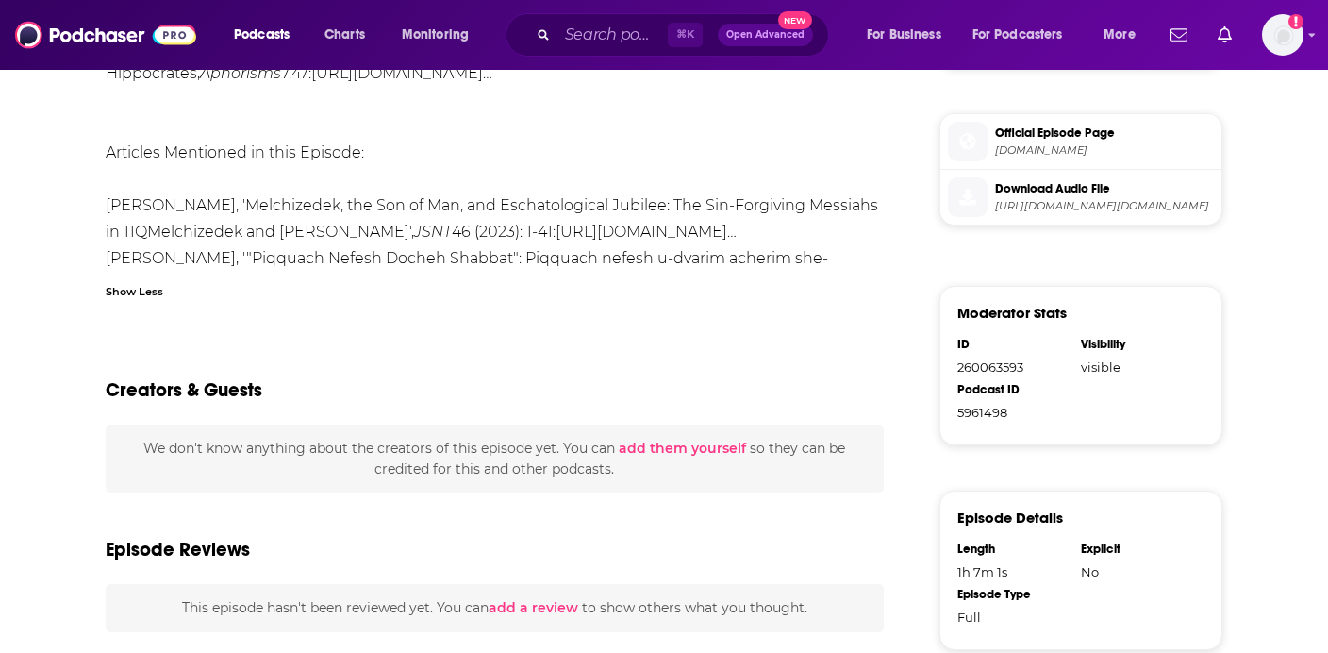
click at [1049, 143] on span "podcasters.spotify.com" at bounding box center [1104, 150] width 219 height 14
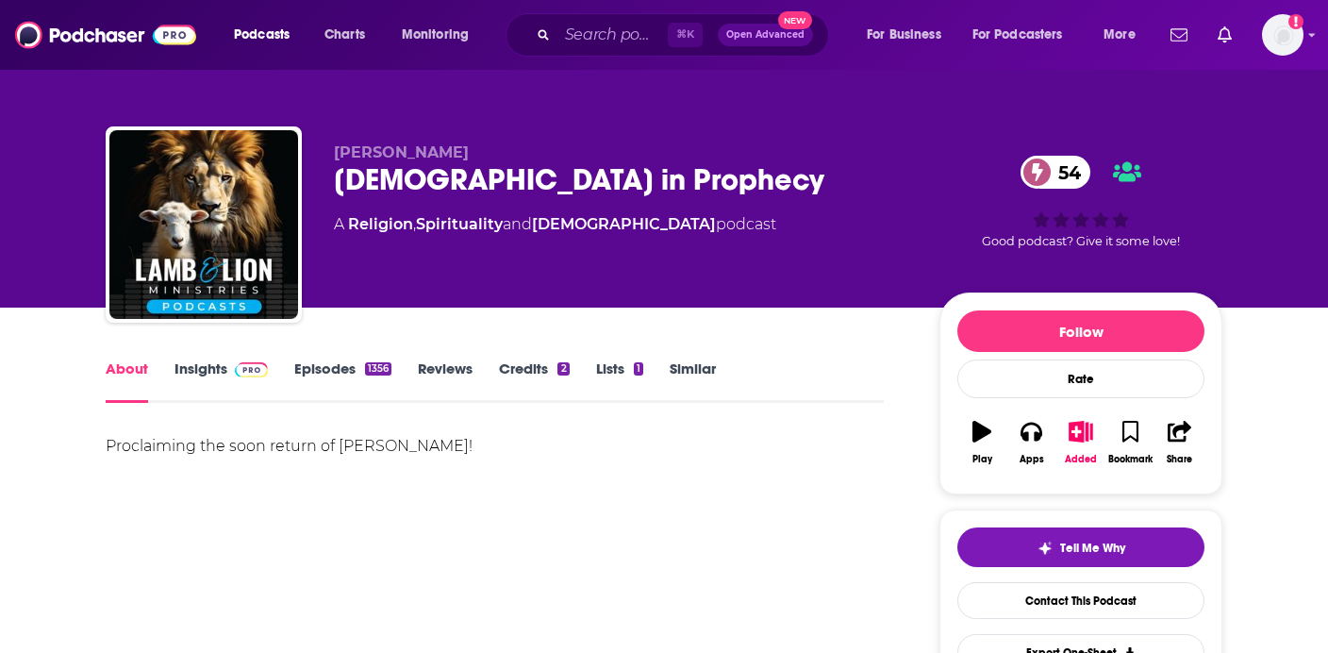
click at [204, 372] on link "Insights" at bounding box center [220, 380] width 93 height 43
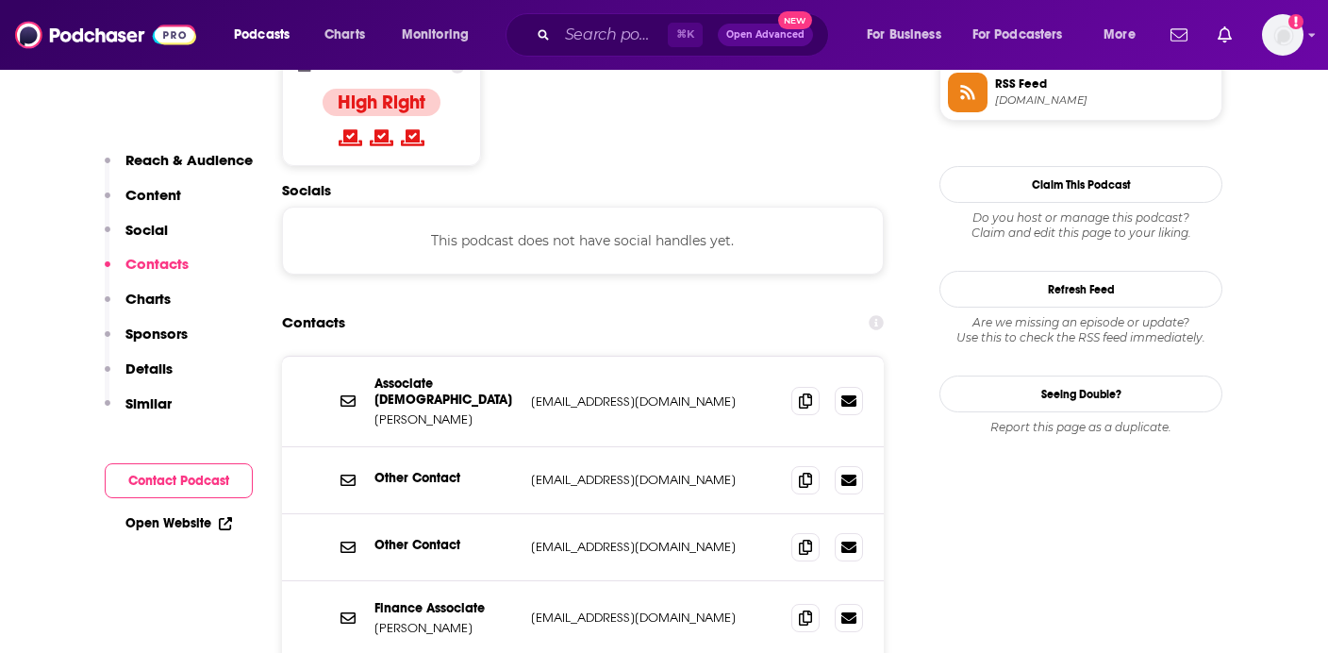
scroll to position [1600, 0]
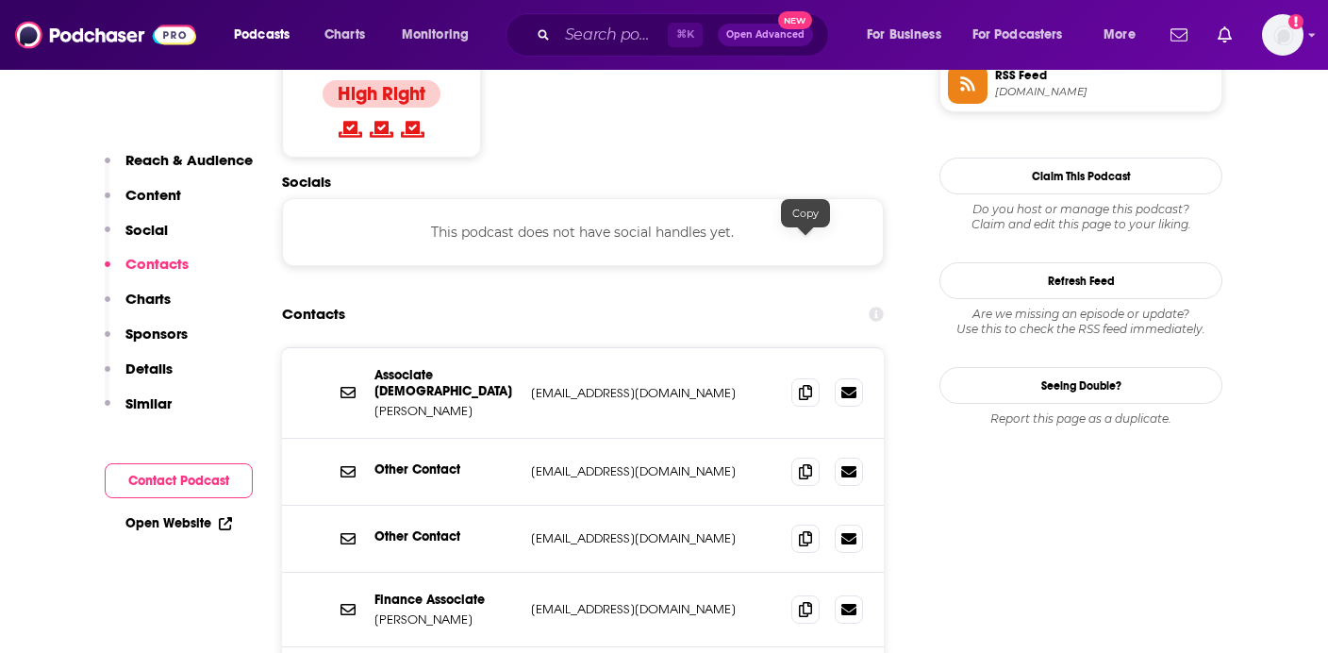
click at [813, 348] on div "Associate Evangelist Tim Moore tmoore@lamblion.com tmoore@lamblion.com" at bounding box center [583, 393] width 602 height 91
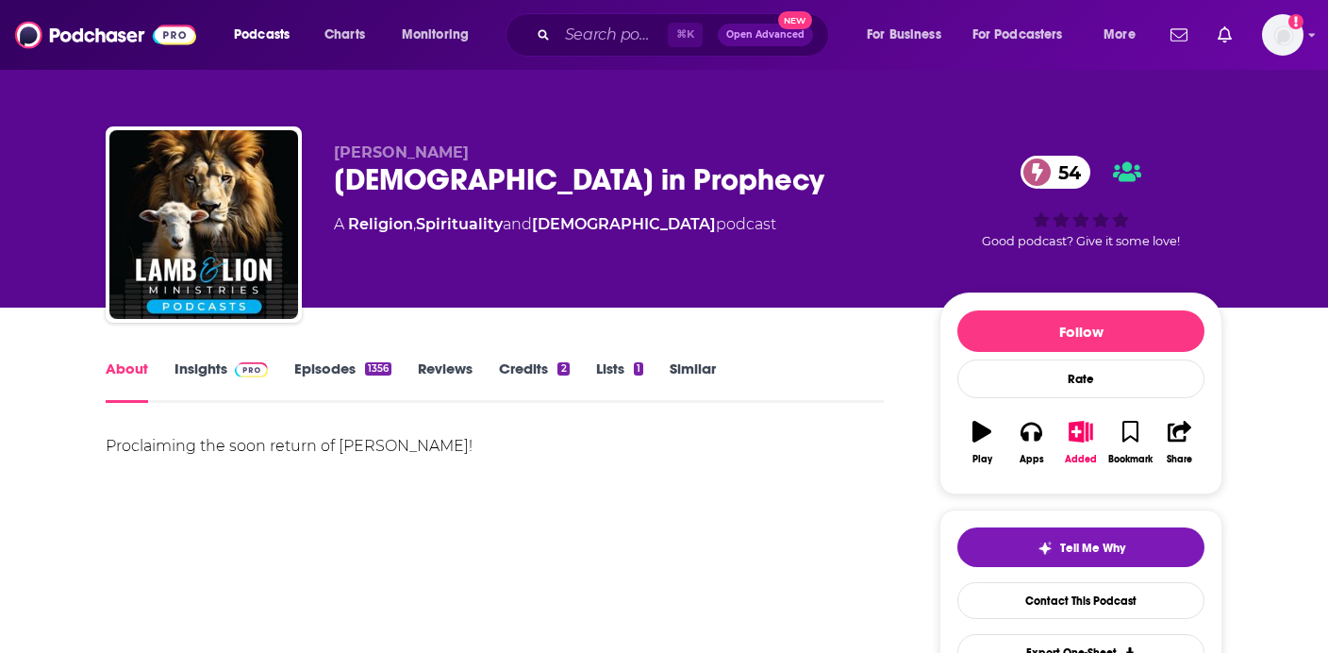
click at [335, 373] on link "Episodes 1356" at bounding box center [342, 380] width 97 height 43
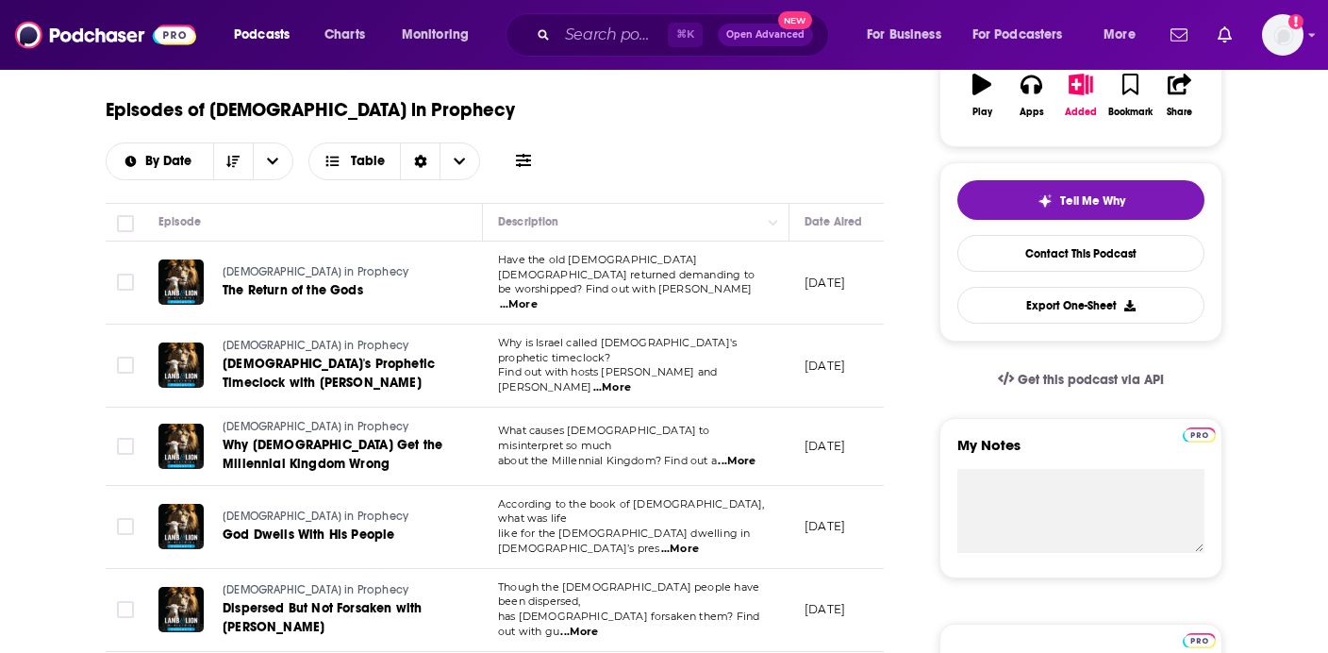
scroll to position [348, 0]
click at [538, 296] on span "...More" at bounding box center [519, 303] width 38 height 15
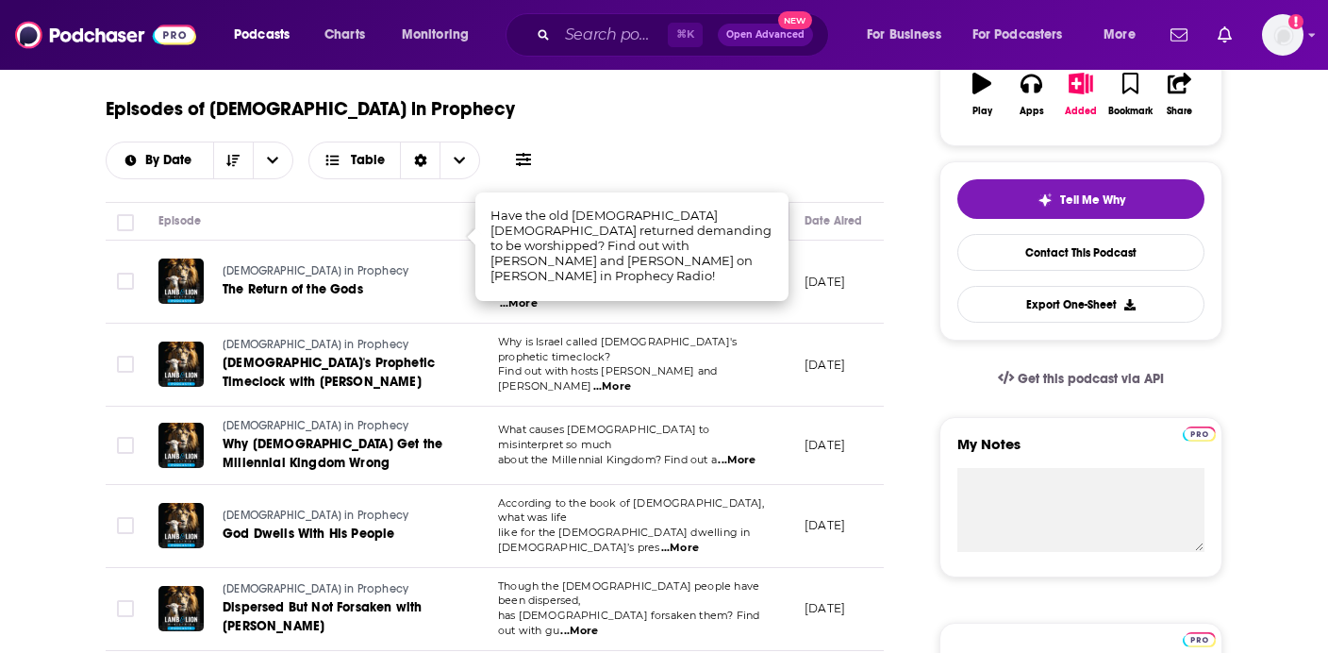
scroll to position [163, 0]
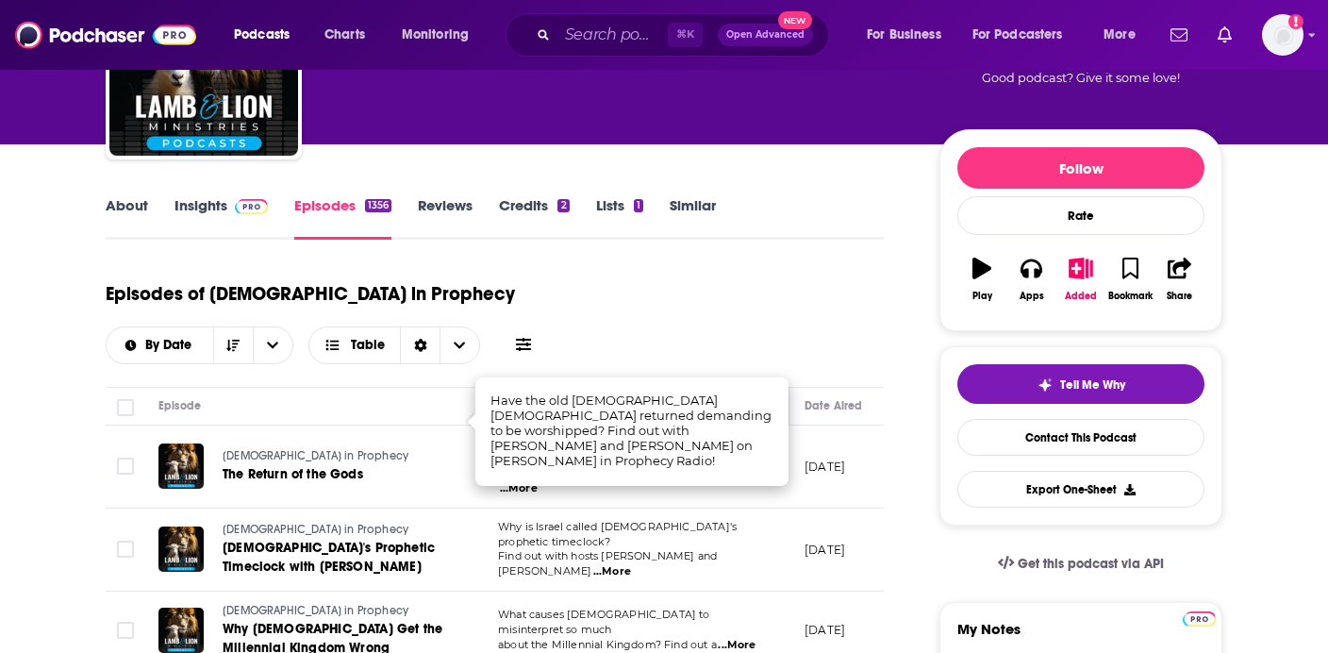
click at [196, 206] on link "Insights" at bounding box center [220, 217] width 93 height 43
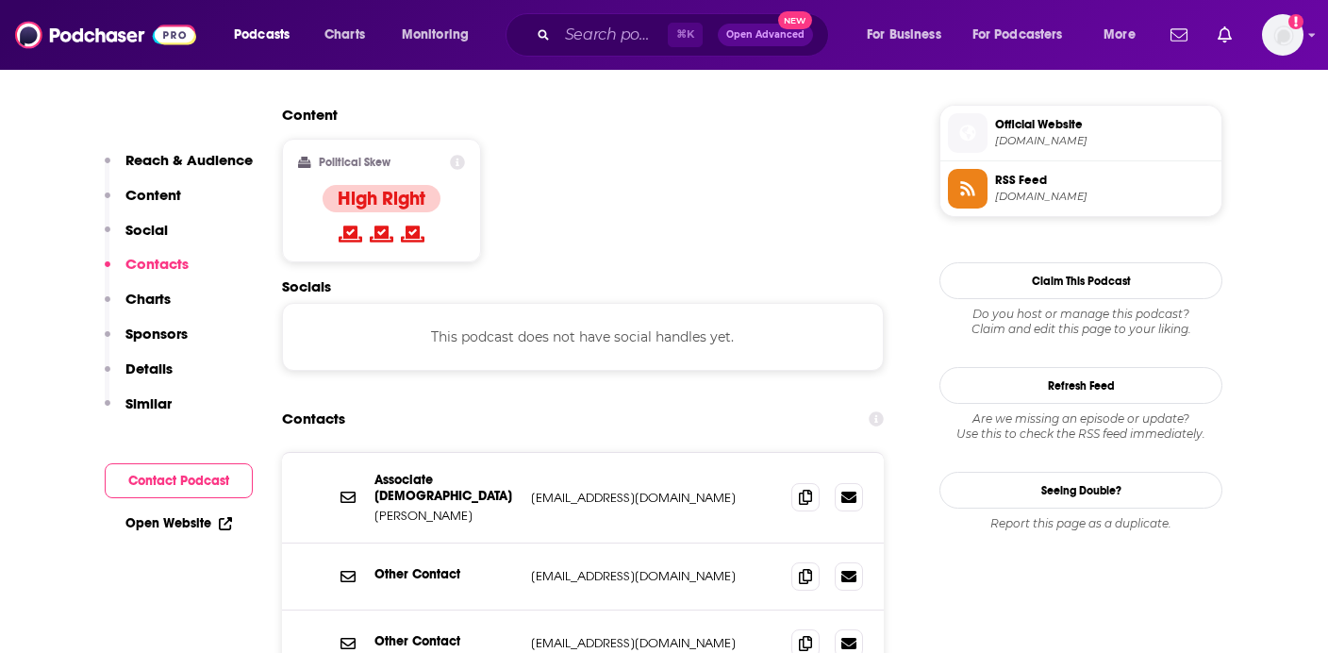
scroll to position [1497, 0]
click at [808, 488] on icon at bounding box center [805, 495] width 13 height 15
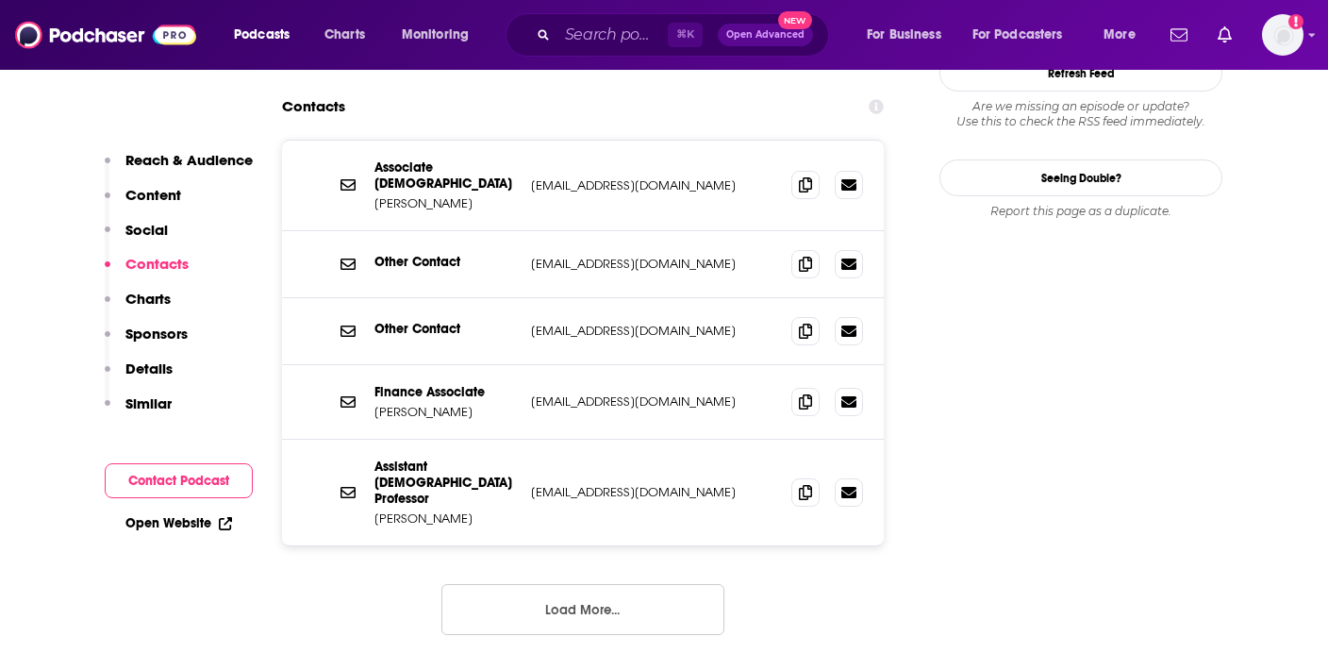
scroll to position [1815, 0]
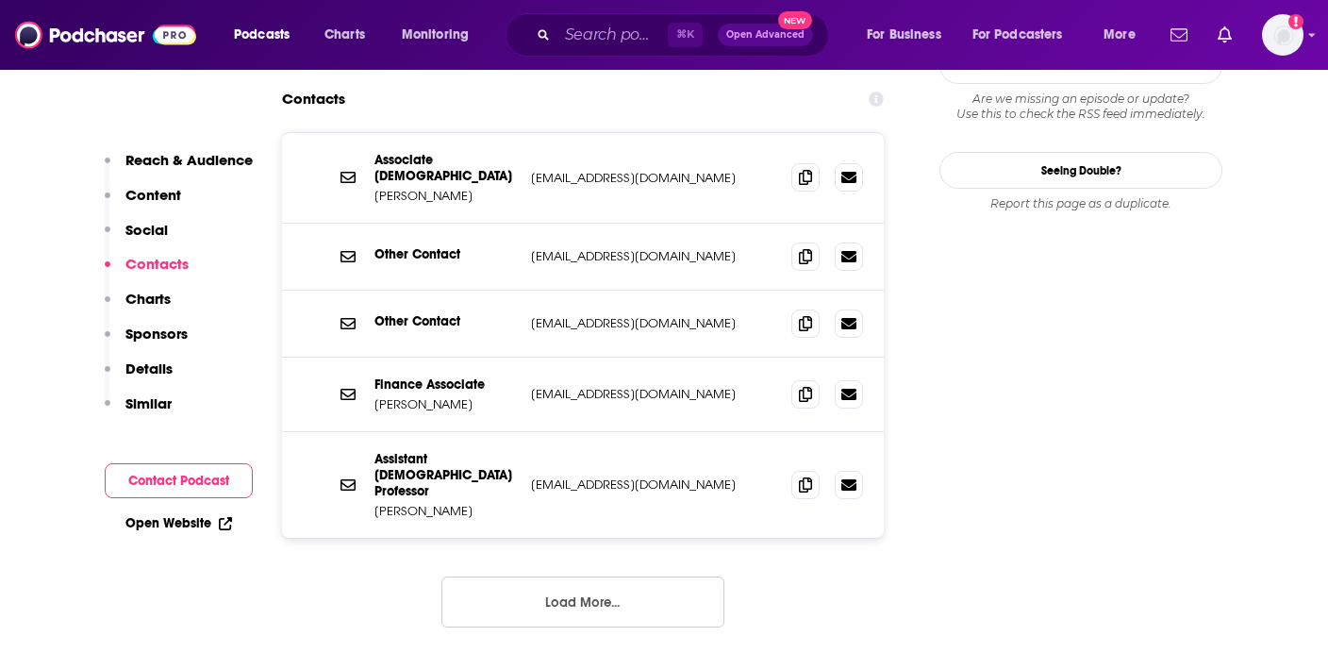
click at [655, 403] on div "Associate Evangelist Tim Moore tmoore@lamblion.com tmoore@lamblion.com Other Co…" at bounding box center [583, 394] width 602 height 525
click at [659, 576] on button "Load More..." at bounding box center [582, 601] width 283 height 51
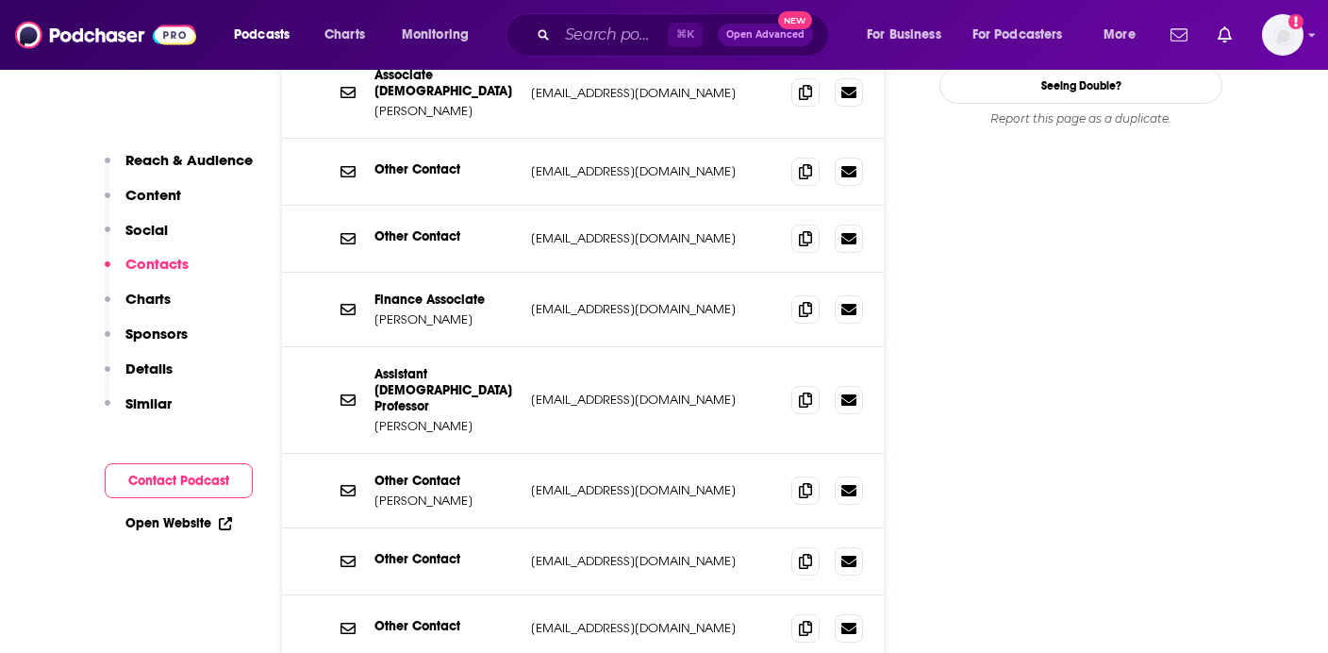
scroll to position [1904, 0]
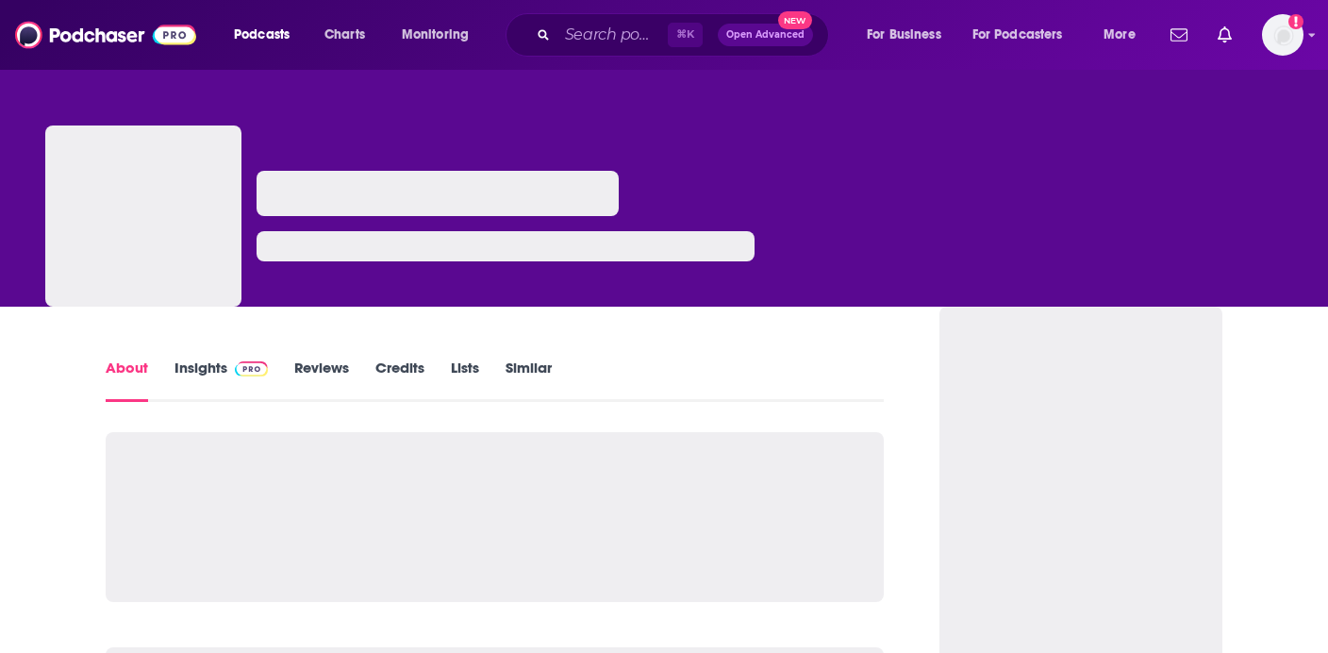
click at [223, 363] on link "Insights" at bounding box center [220, 379] width 93 height 43
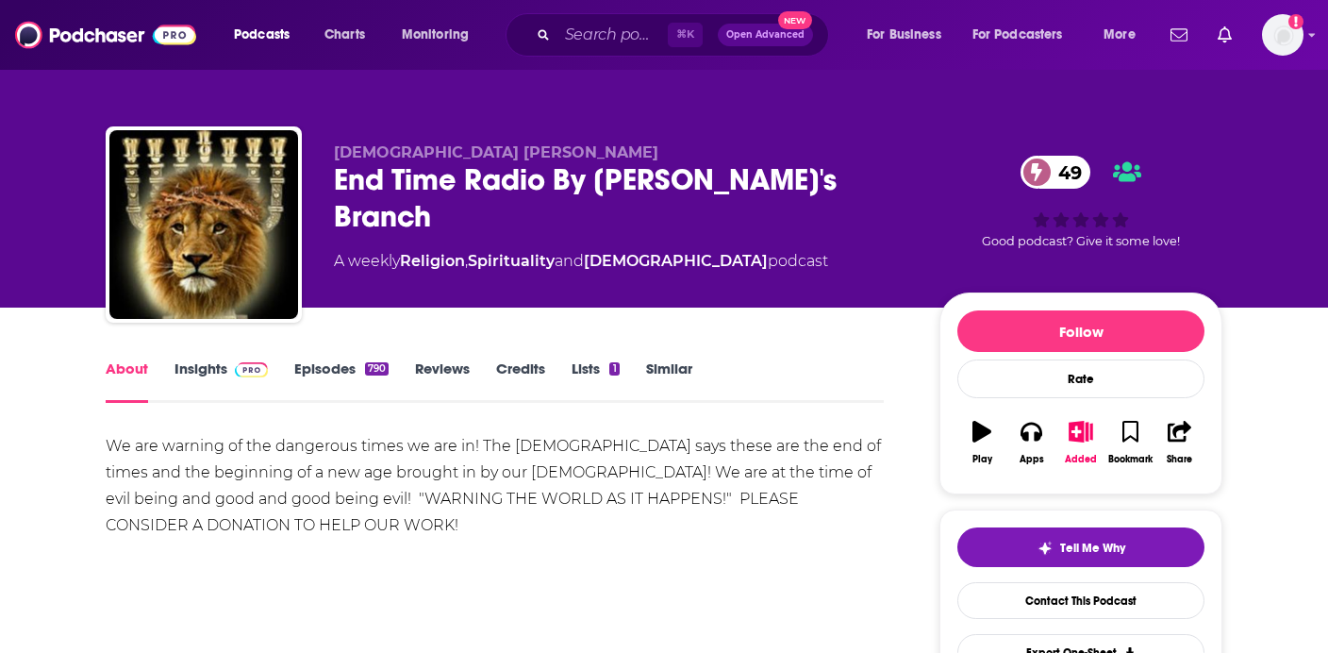
click at [351, 361] on link "Episodes 790" at bounding box center [341, 380] width 94 height 43
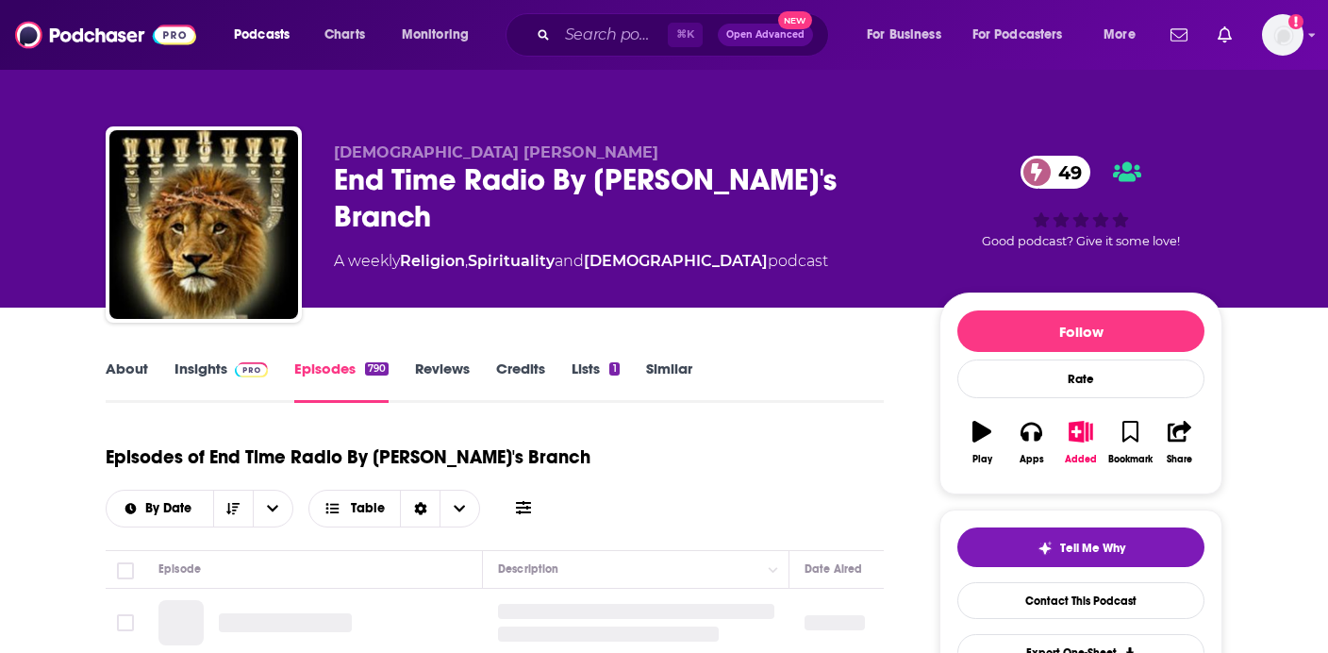
click at [203, 369] on link "Insights" at bounding box center [220, 380] width 93 height 43
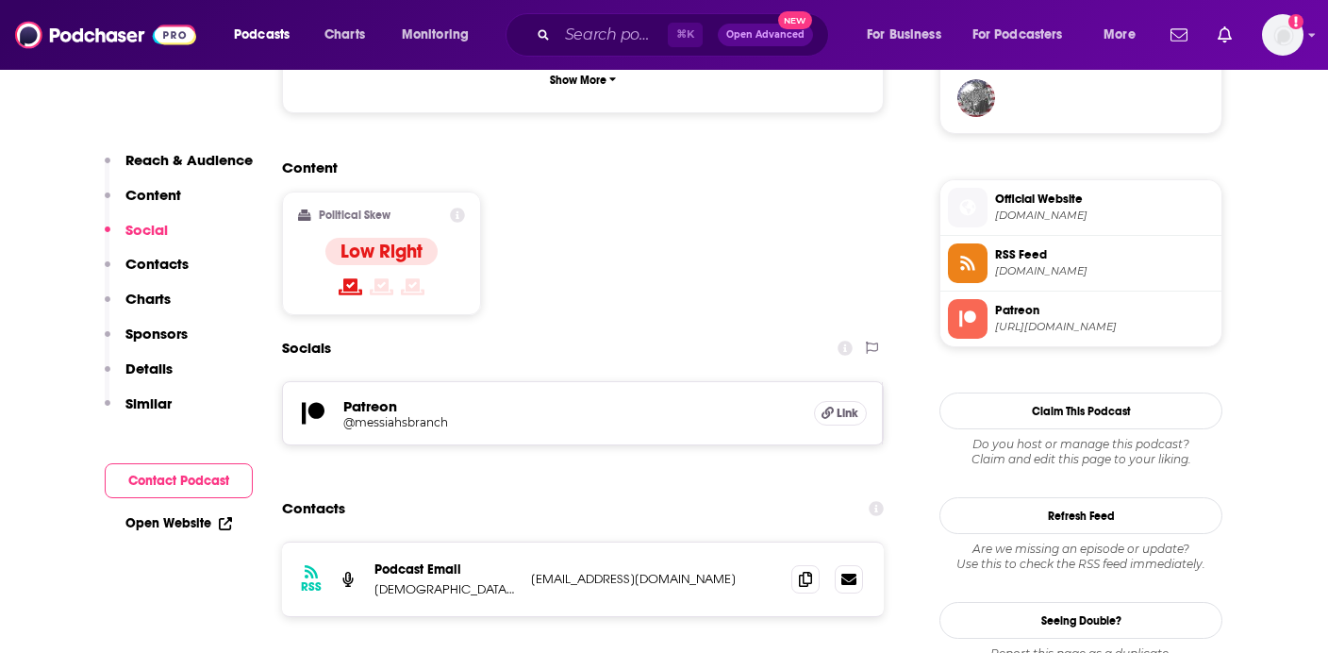
scroll to position [1545, 0]
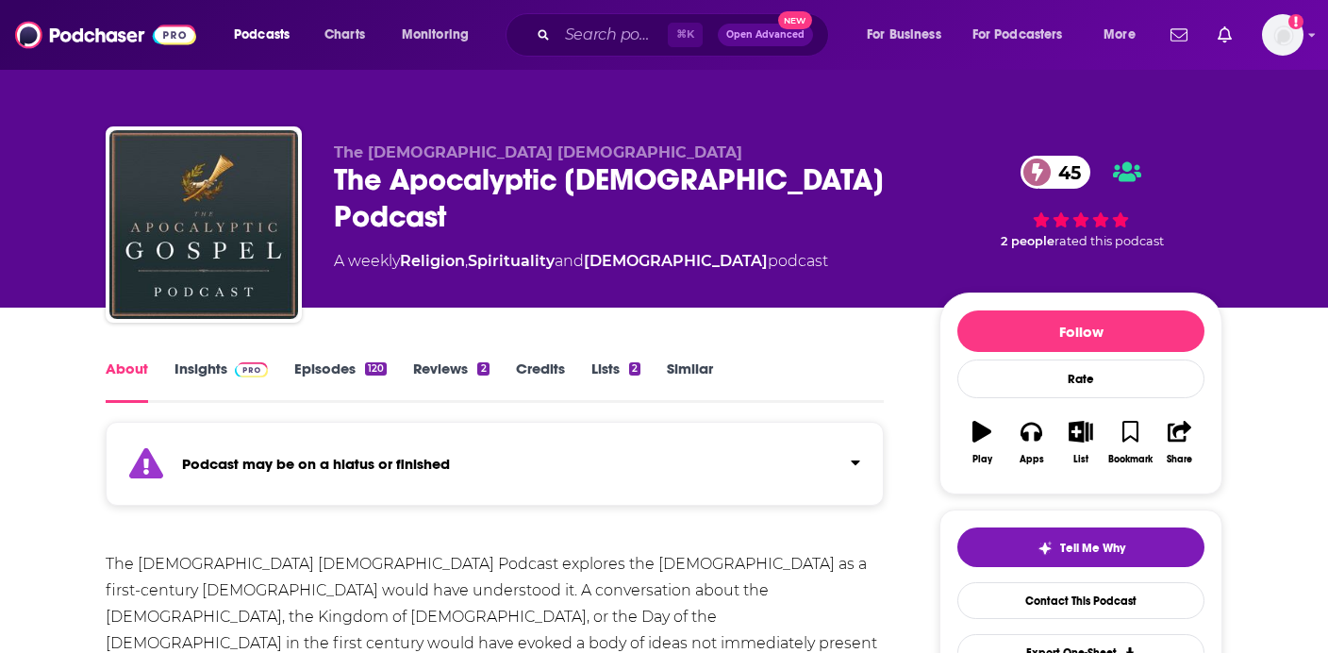
click at [622, 429] on div "Podcast may be on a hiatus or finished" at bounding box center [495, 464] width 778 height 84
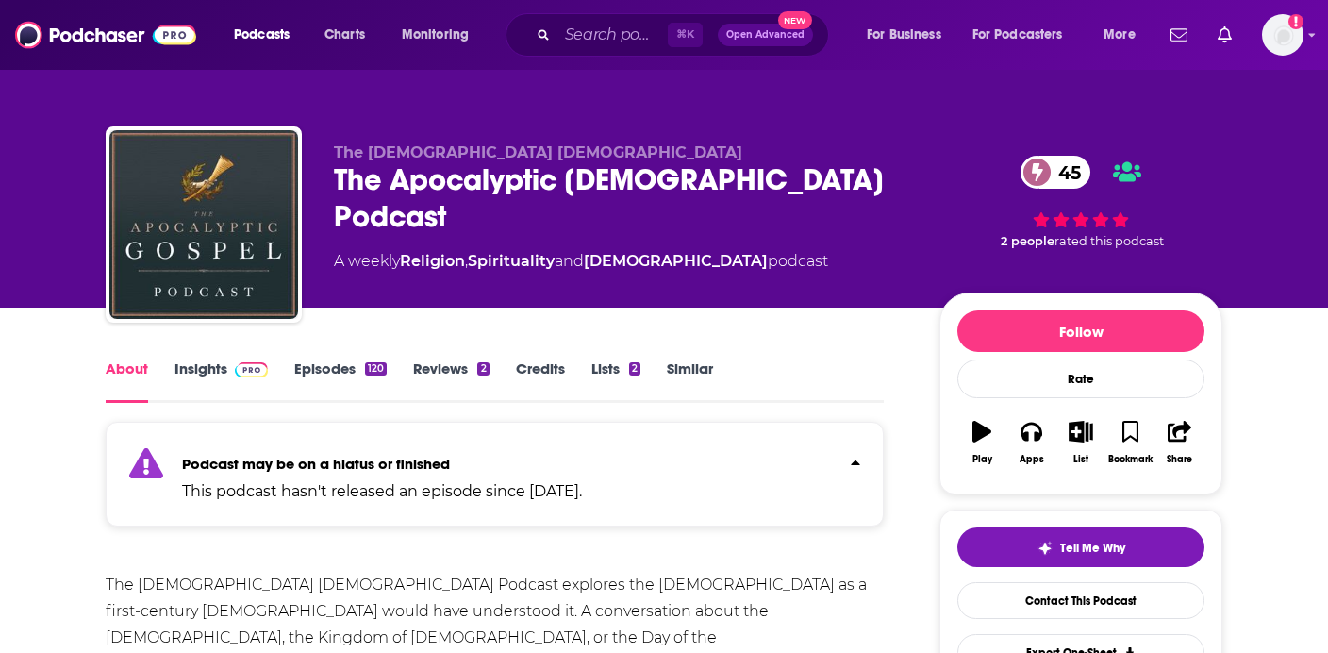
click at [340, 377] on link "Episodes 120" at bounding box center [340, 380] width 92 height 43
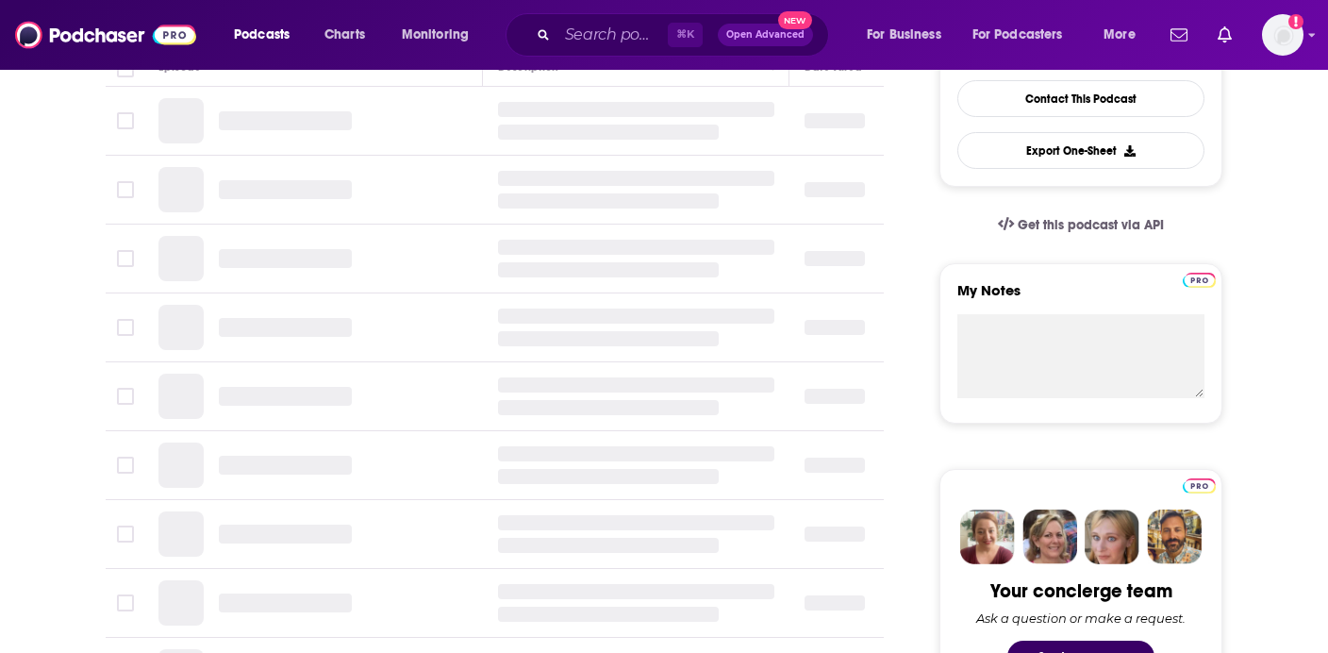
scroll to position [589, 0]
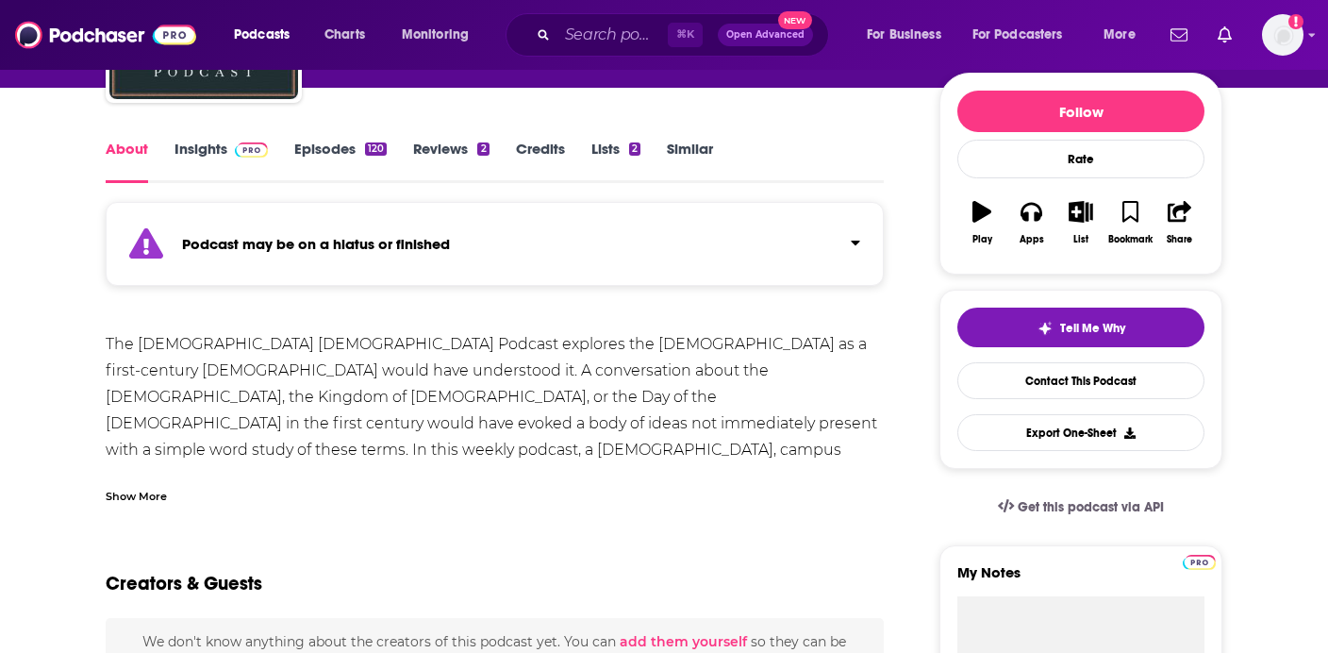
scroll to position [227, 0]
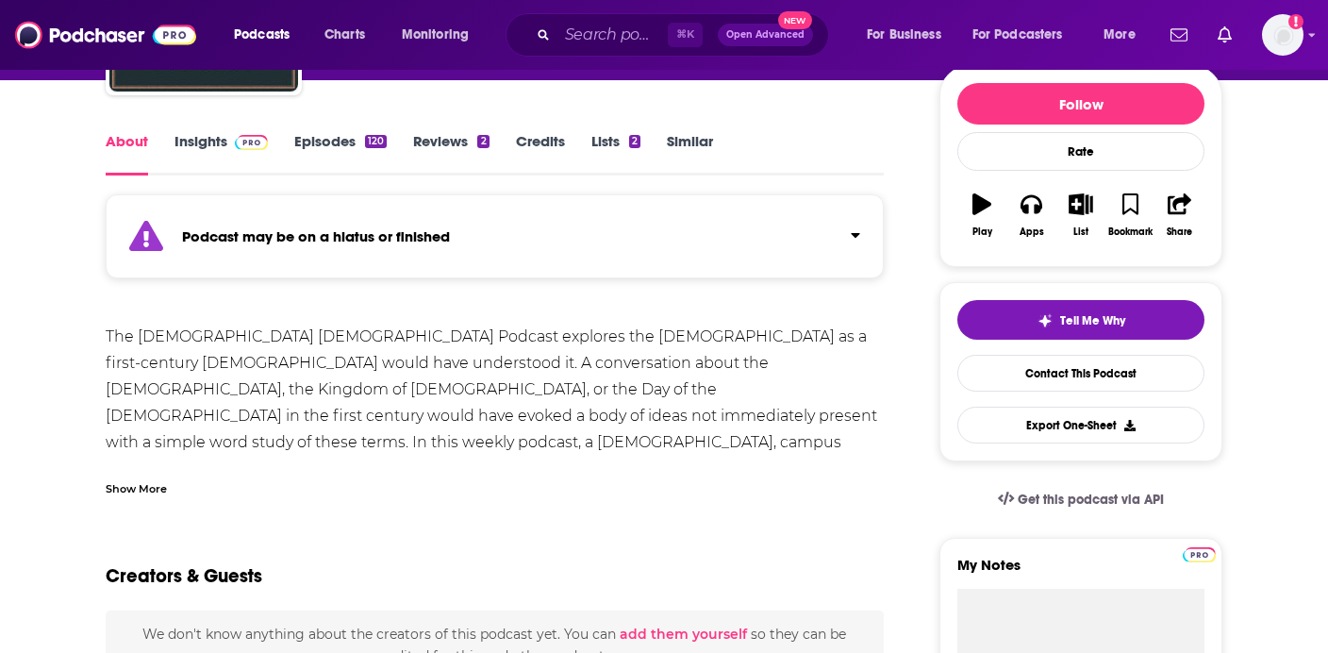
click at [144, 476] on div "Show More" at bounding box center [495, 481] width 778 height 32
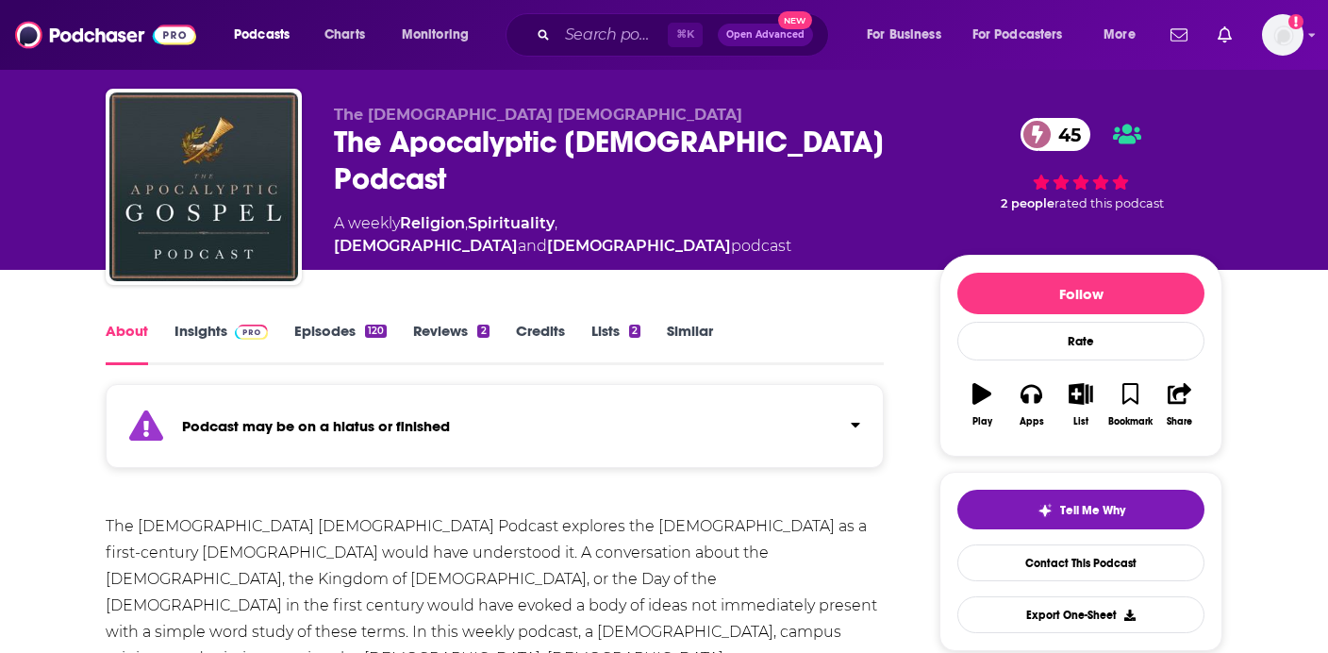
scroll to position [0, 0]
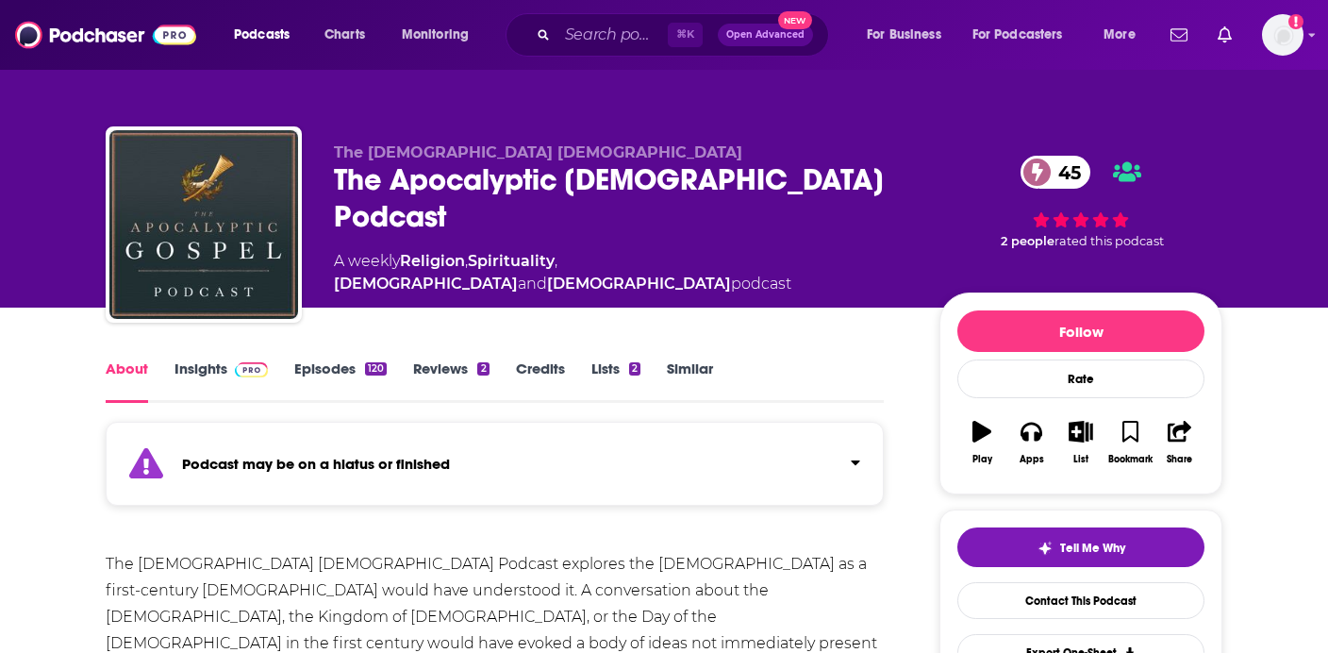
click at [364, 359] on link "Episodes 120" at bounding box center [340, 380] width 92 height 43
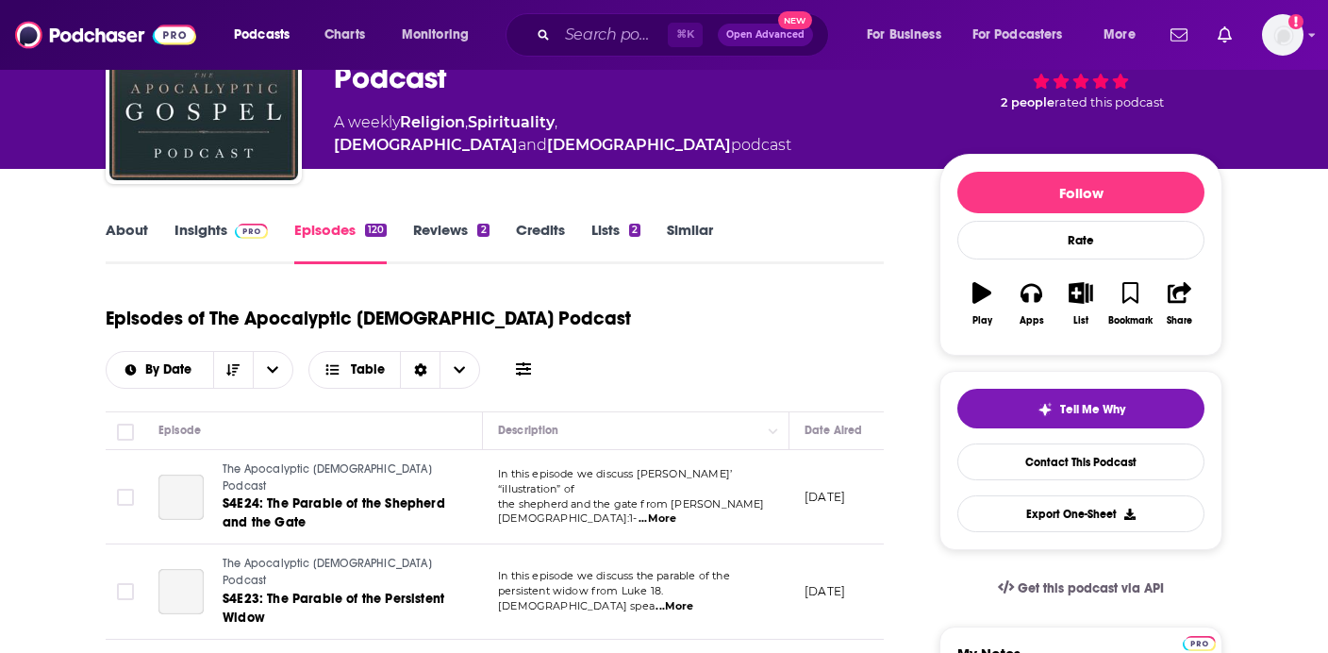
scroll to position [197, 0]
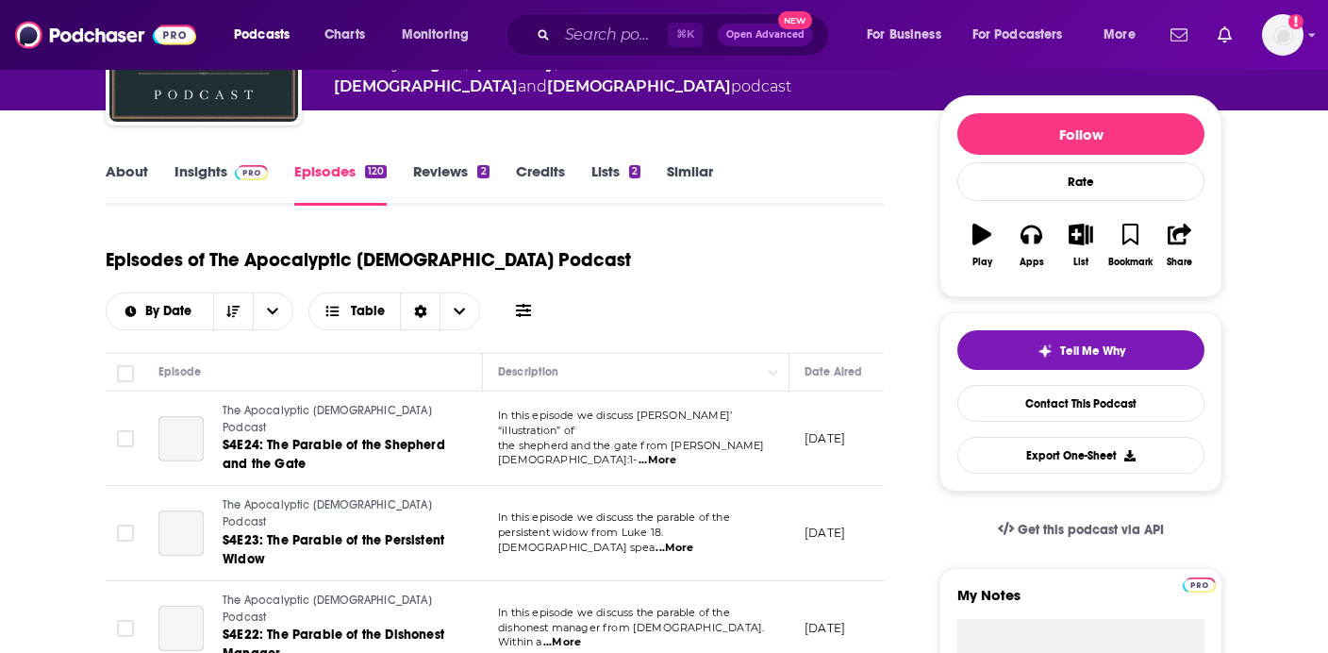
click at [676, 453] on span "...More" at bounding box center [657, 460] width 38 height 15
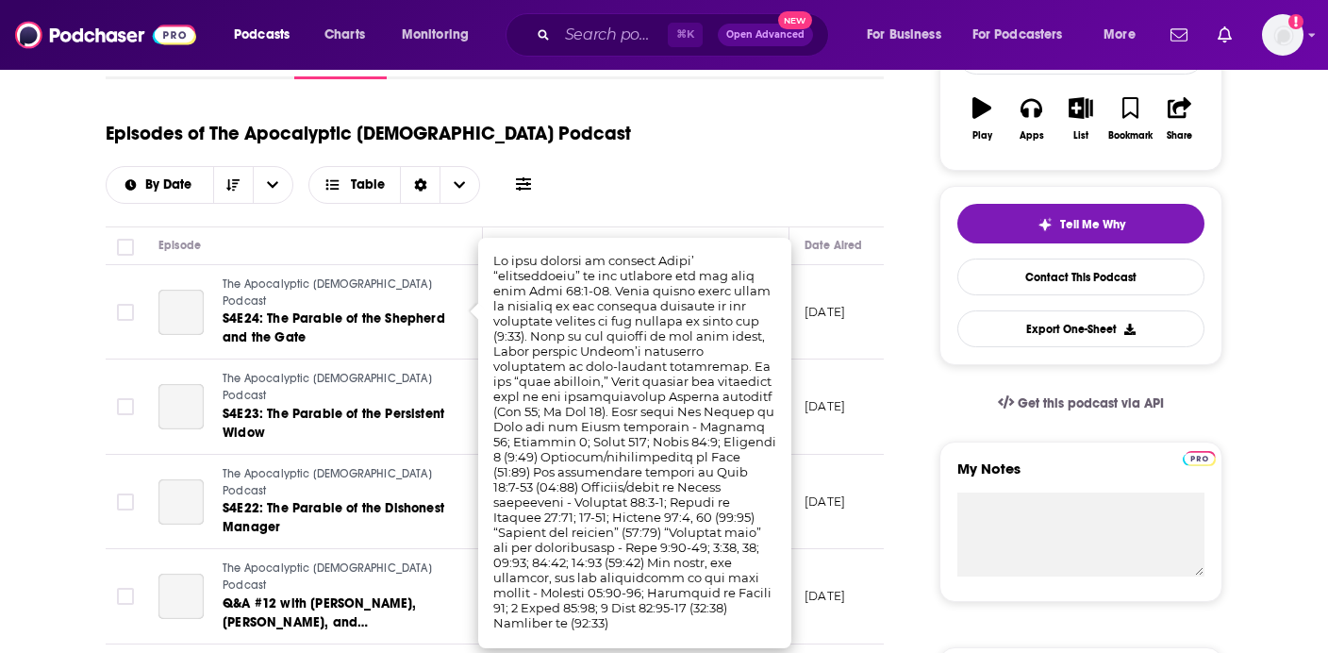
scroll to position [324, 0]
